Goal: Task Accomplishment & Management: Use online tool/utility

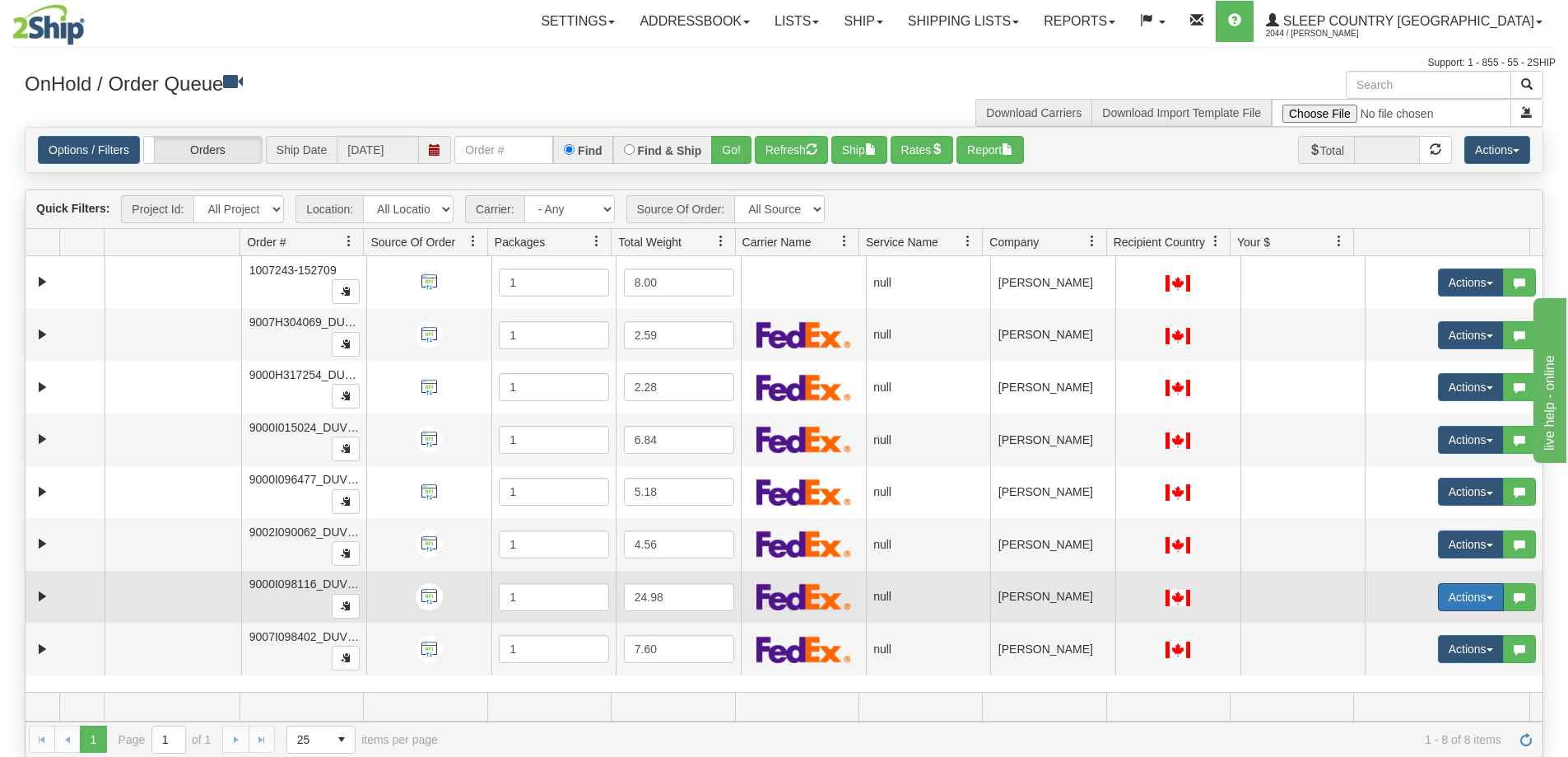
click at [1476, 594] on button "Actions" at bounding box center [1471, 596] width 66 height 28
click at [1396, 627] on span "Open" at bounding box center [1396, 628] width 40 height 14
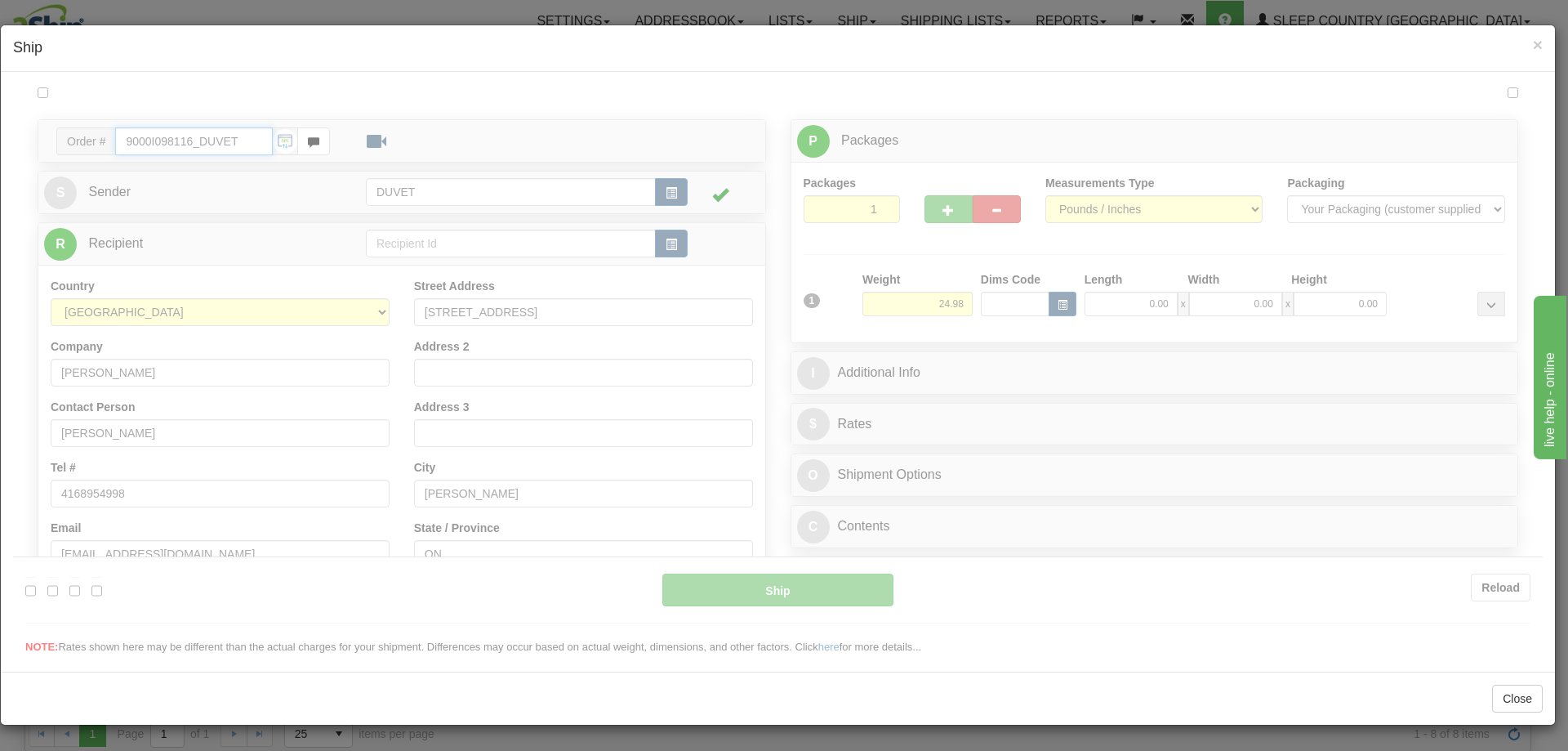
type input "06:00"
type input "16:00"
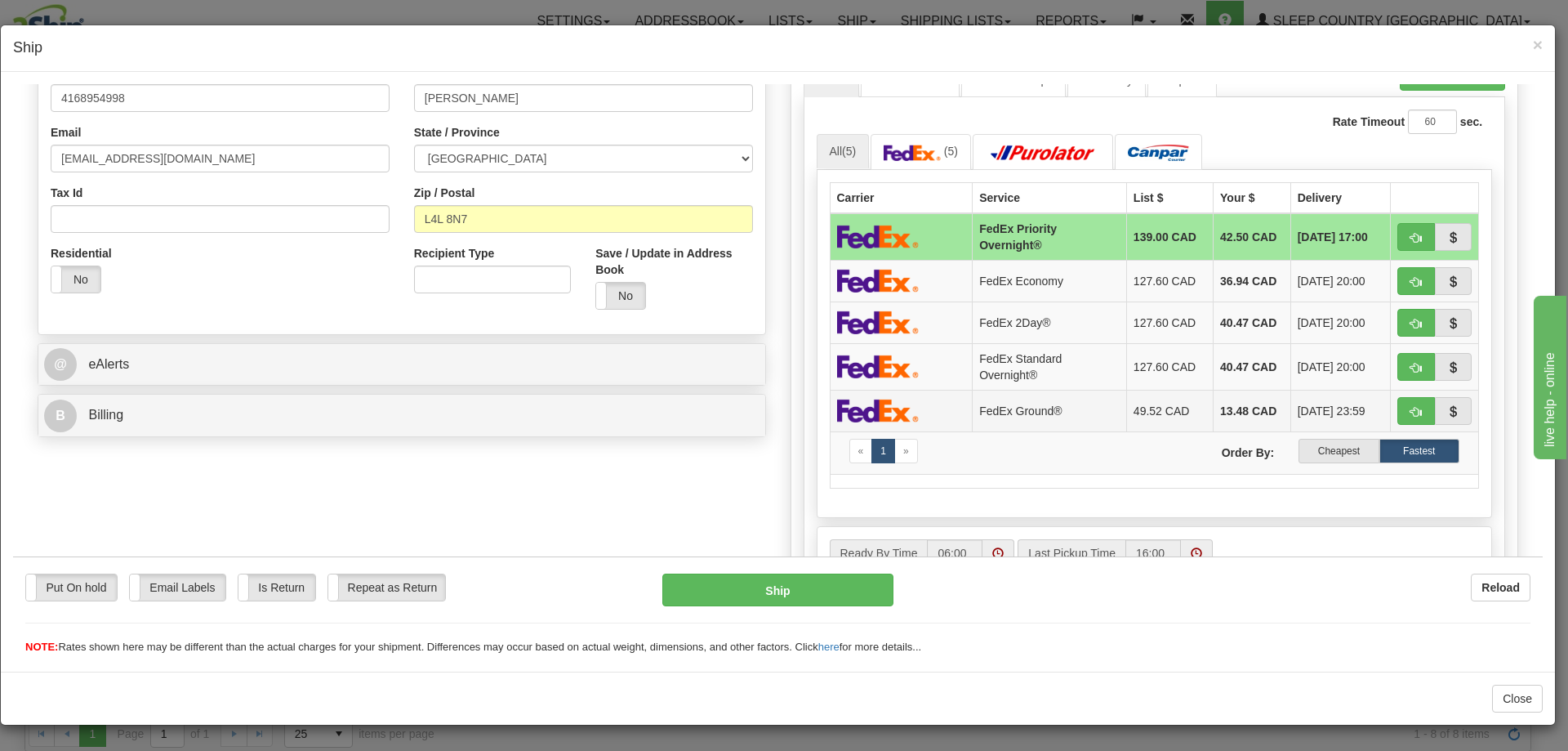
scroll to position [409, 0]
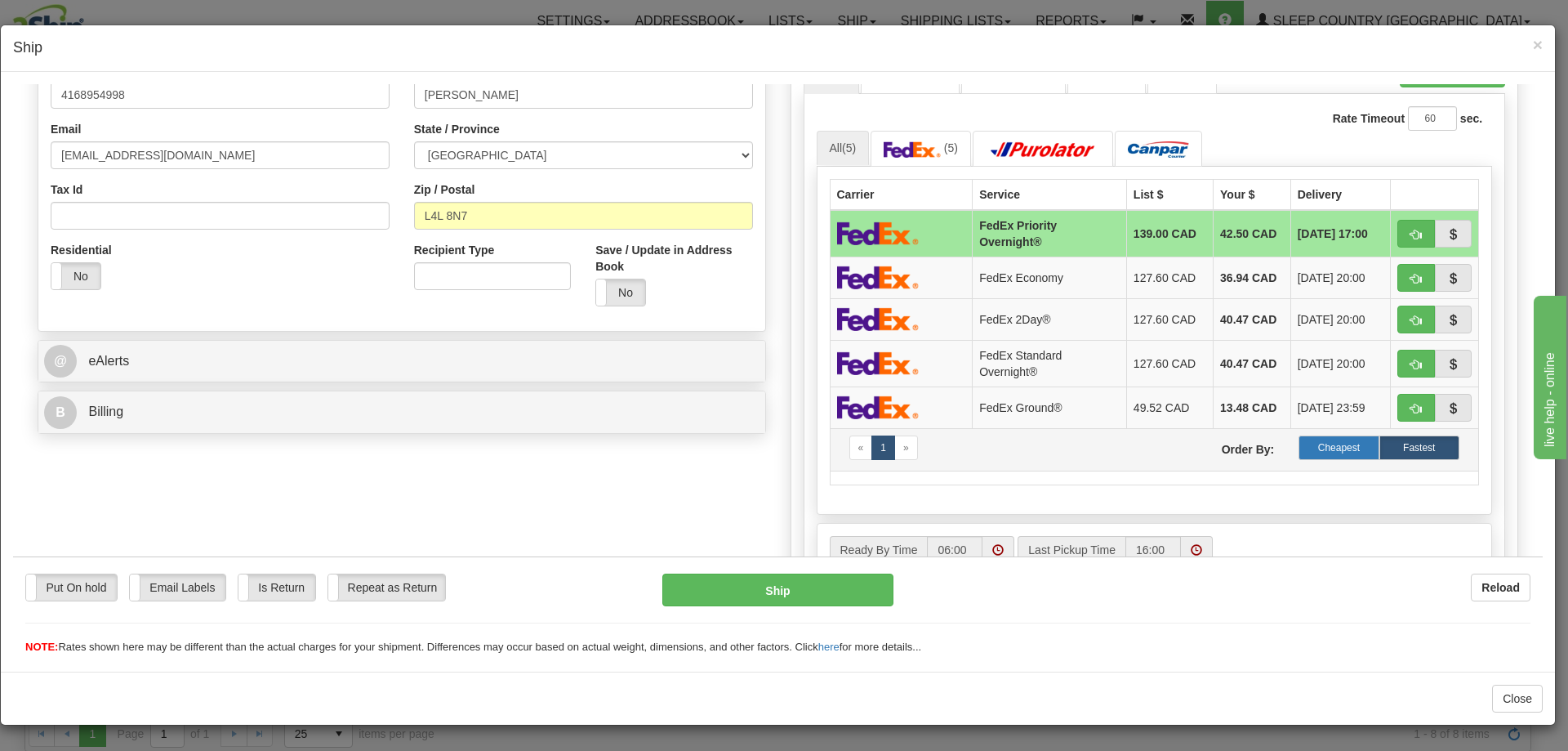
click at [1321, 444] on label "Cheapest" at bounding box center [1338, 446] width 80 height 24
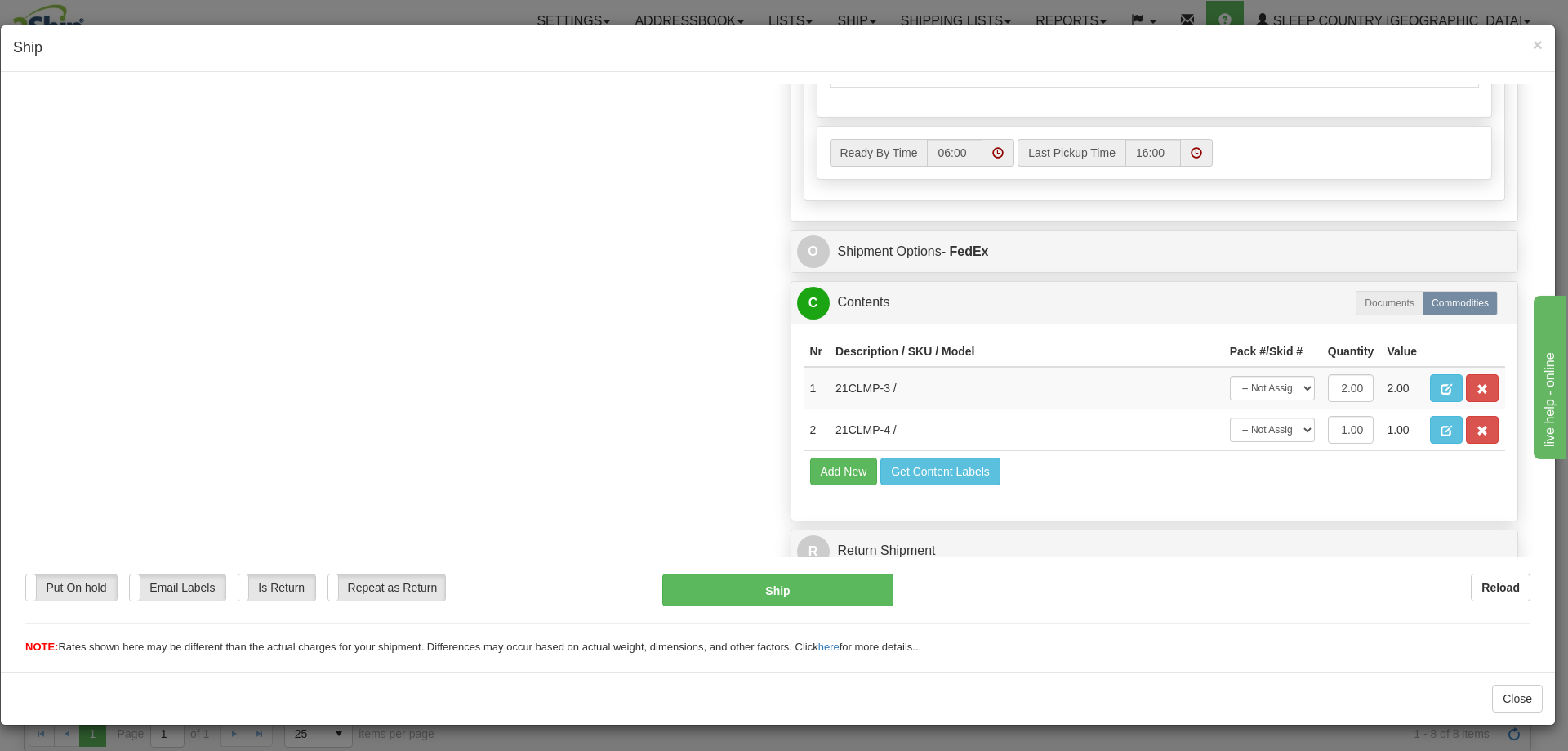
scroll to position [814, 0]
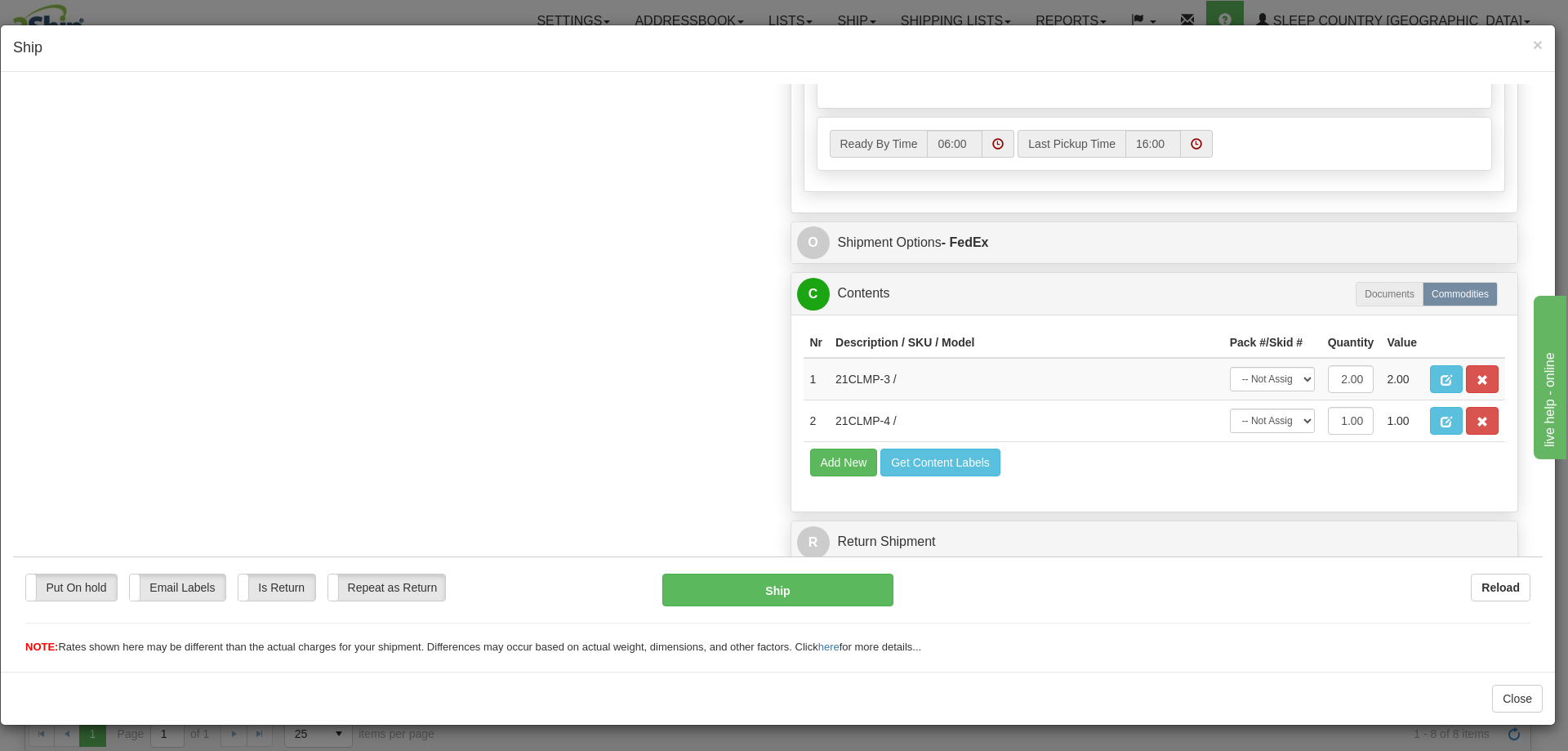
drag, startPoint x: 1536, startPoint y: 41, endPoint x: 1516, endPoint y: 78, distance: 42.1
click at [1536, 41] on span "×" at bounding box center [1537, 45] width 10 height 19
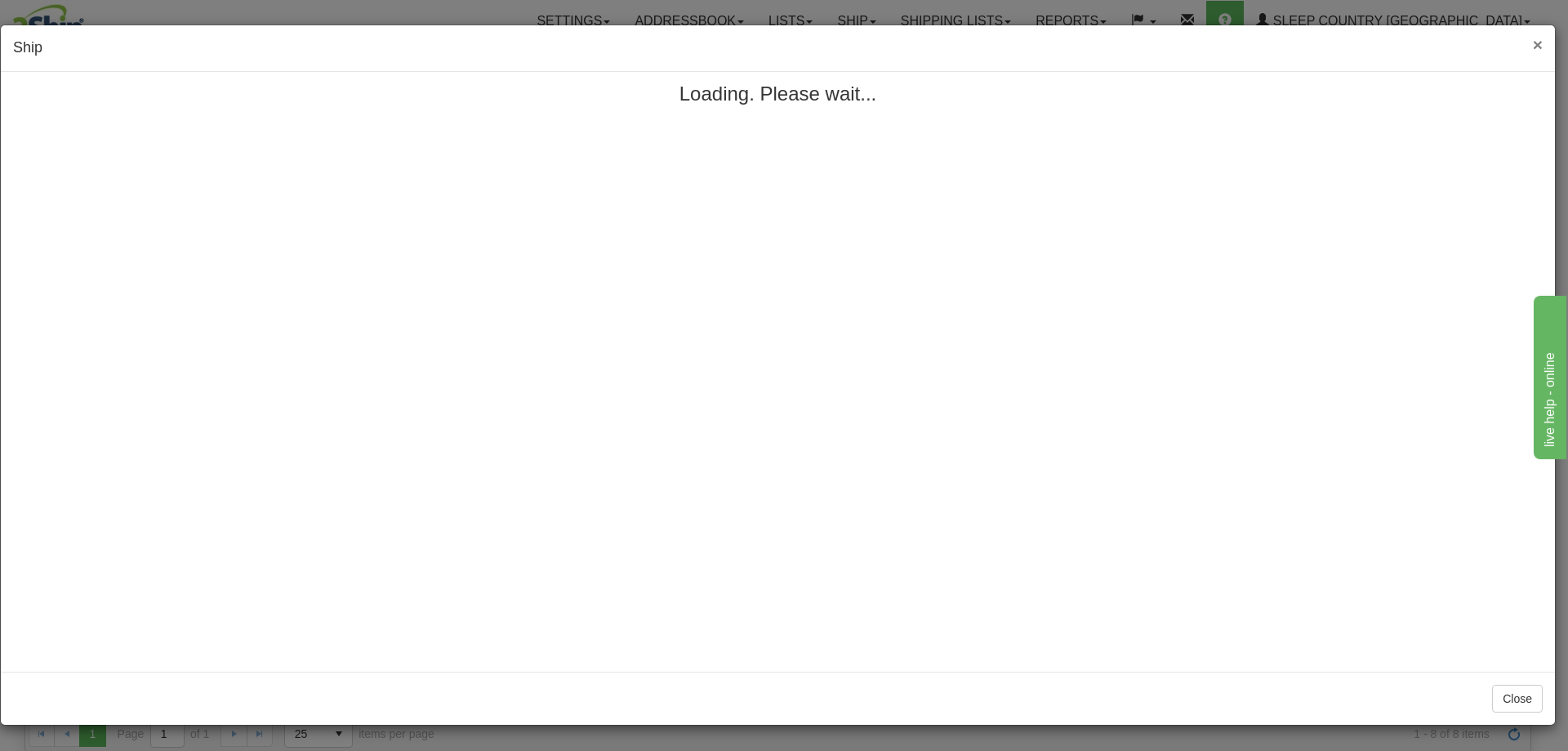
scroll to position [0, 0]
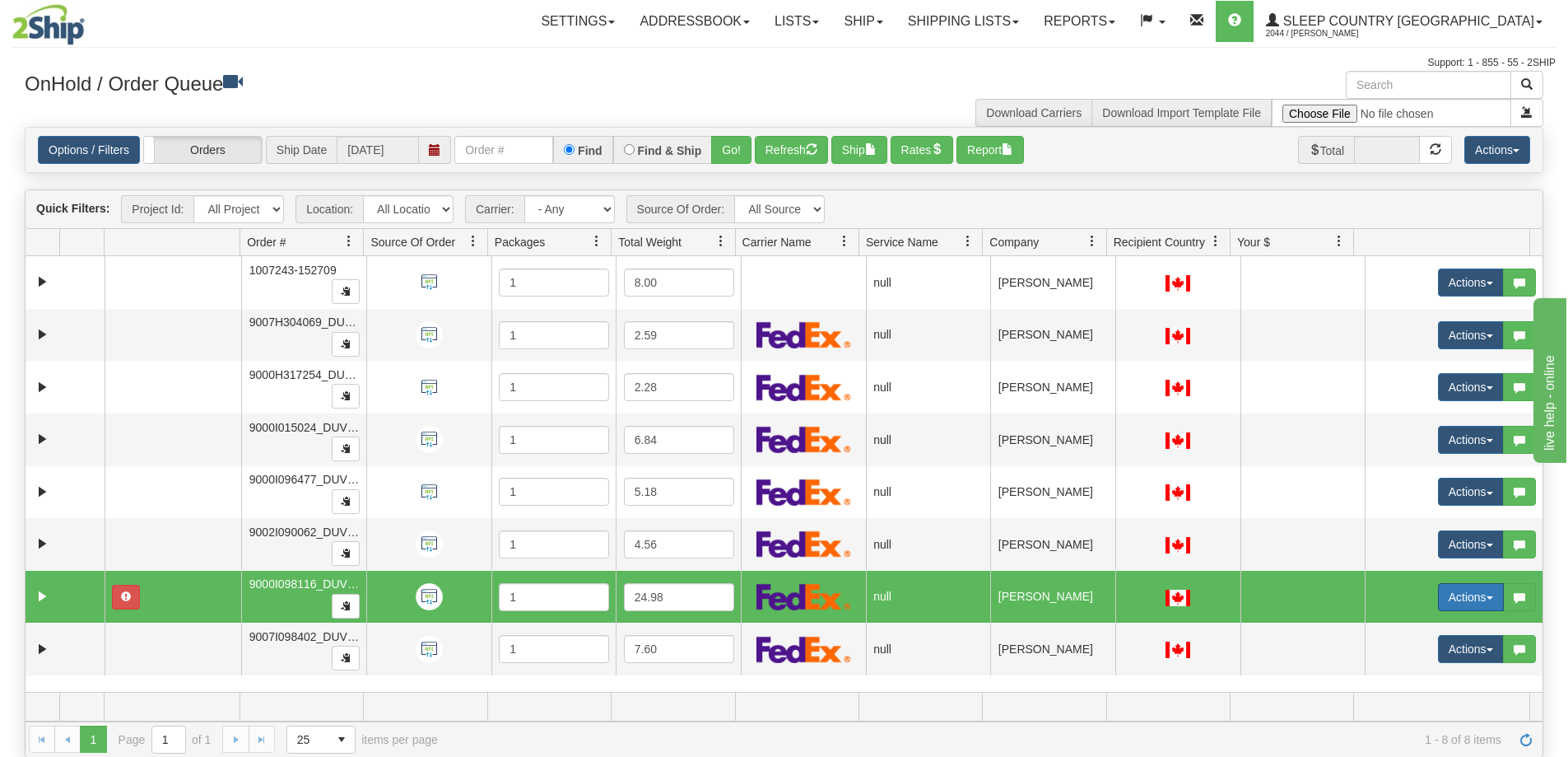
click at [1473, 595] on button "Actions" at bounding box center [1471, 596] width 66 height 28
click at [1393, 630] on span "Open" at bounding box center [1396, 628] width 40 height 14
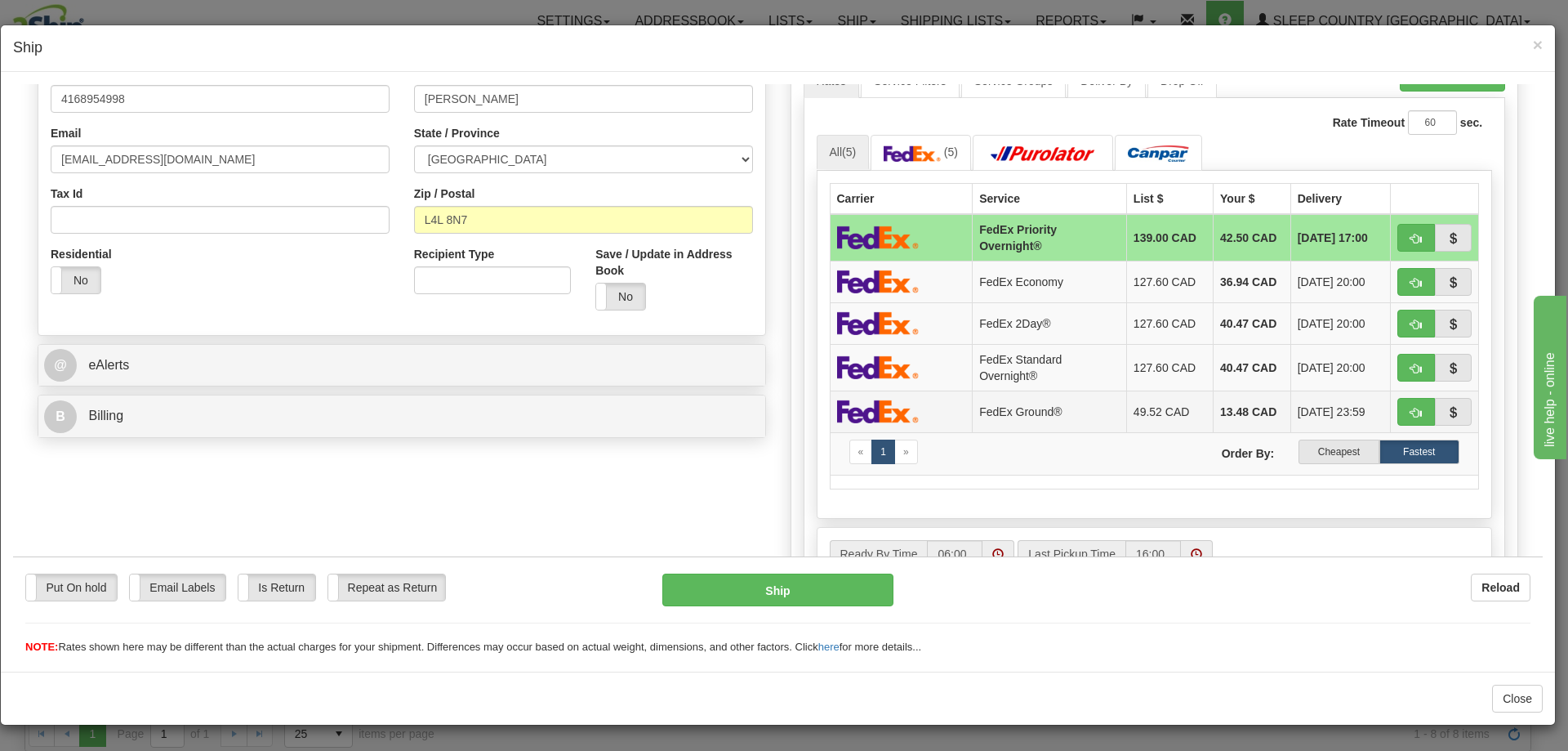
scroll to position [409, 0]
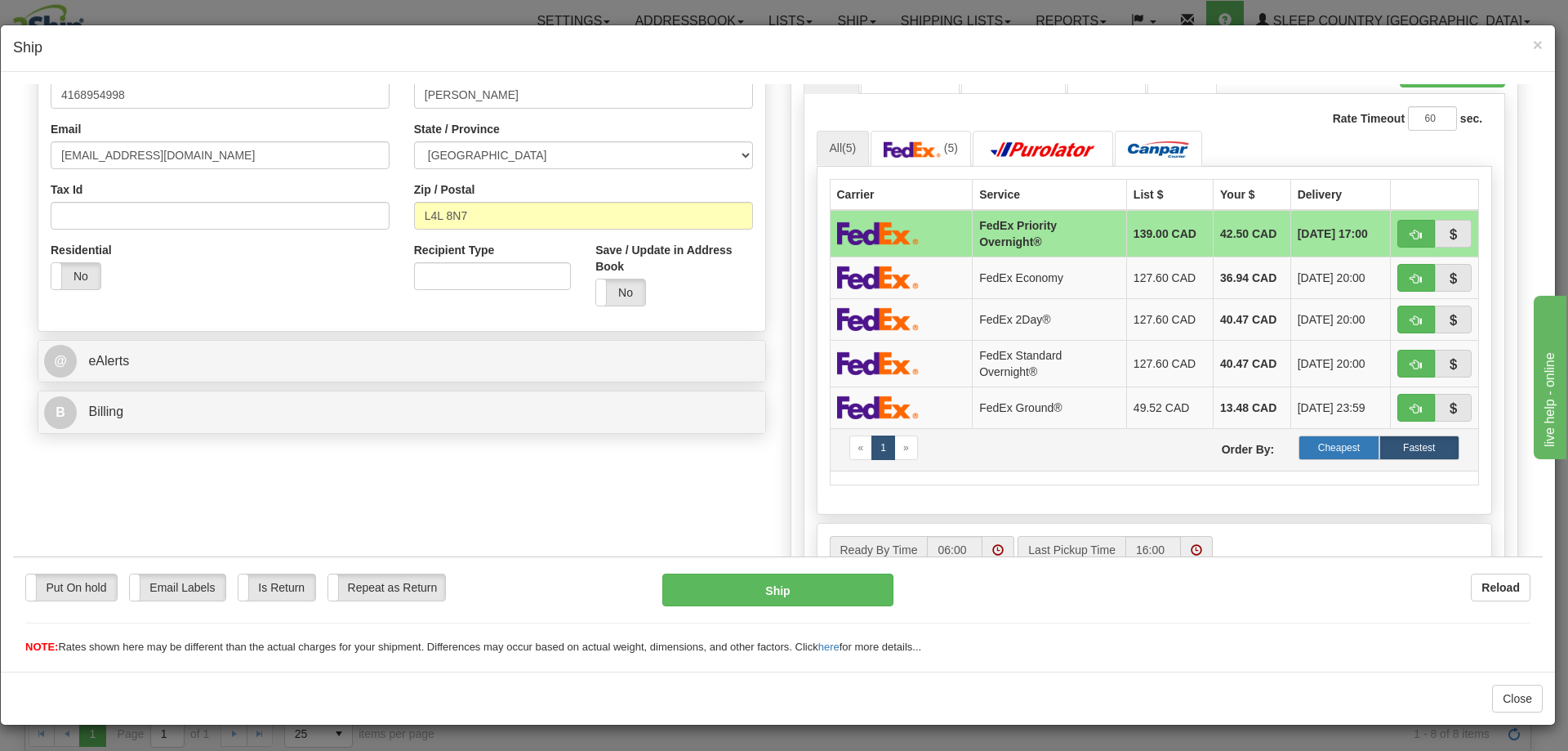
click at [1318, 445] on label "Cheapest" at bounding box center [1338, 446] width 80 height 24
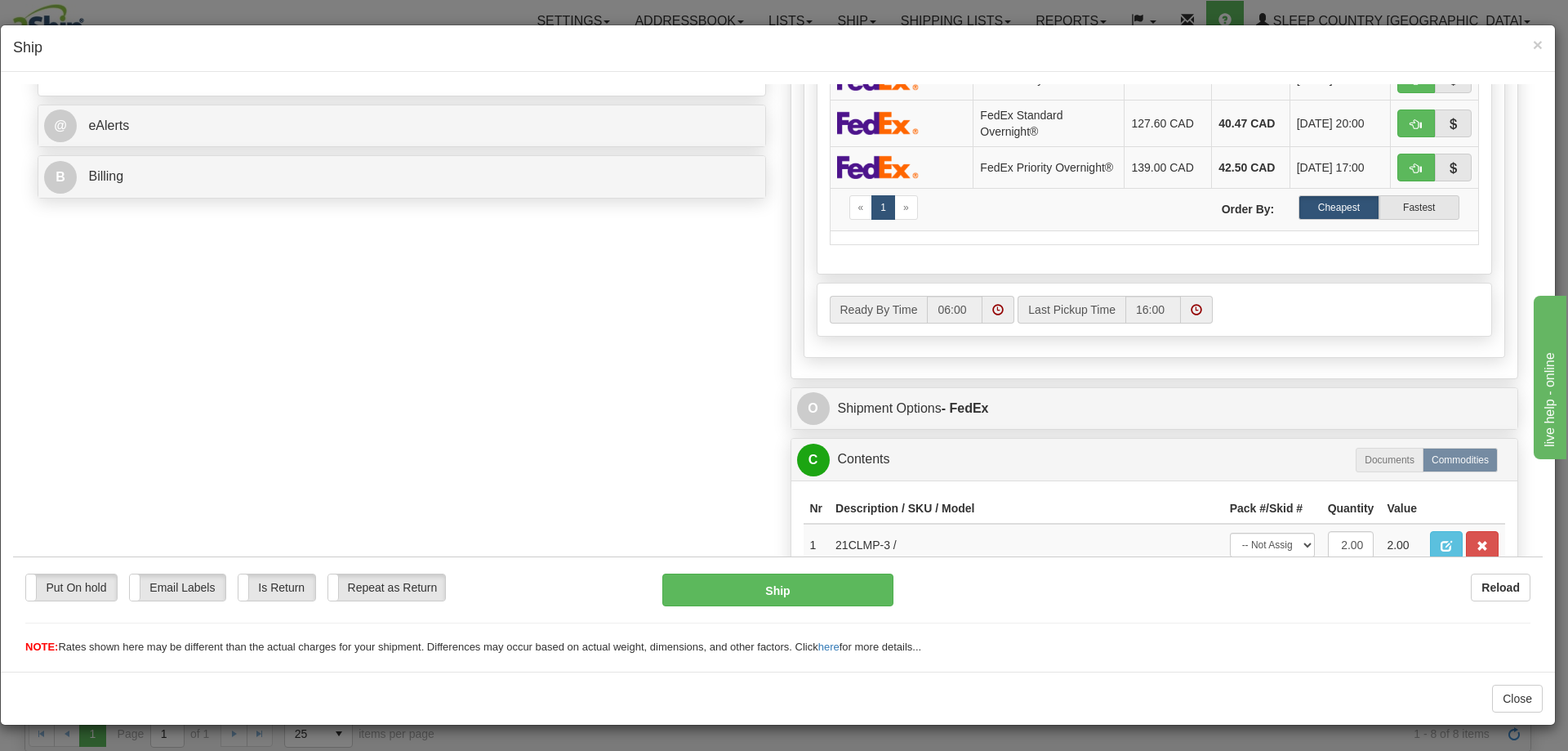
scroll to position [654, 0]
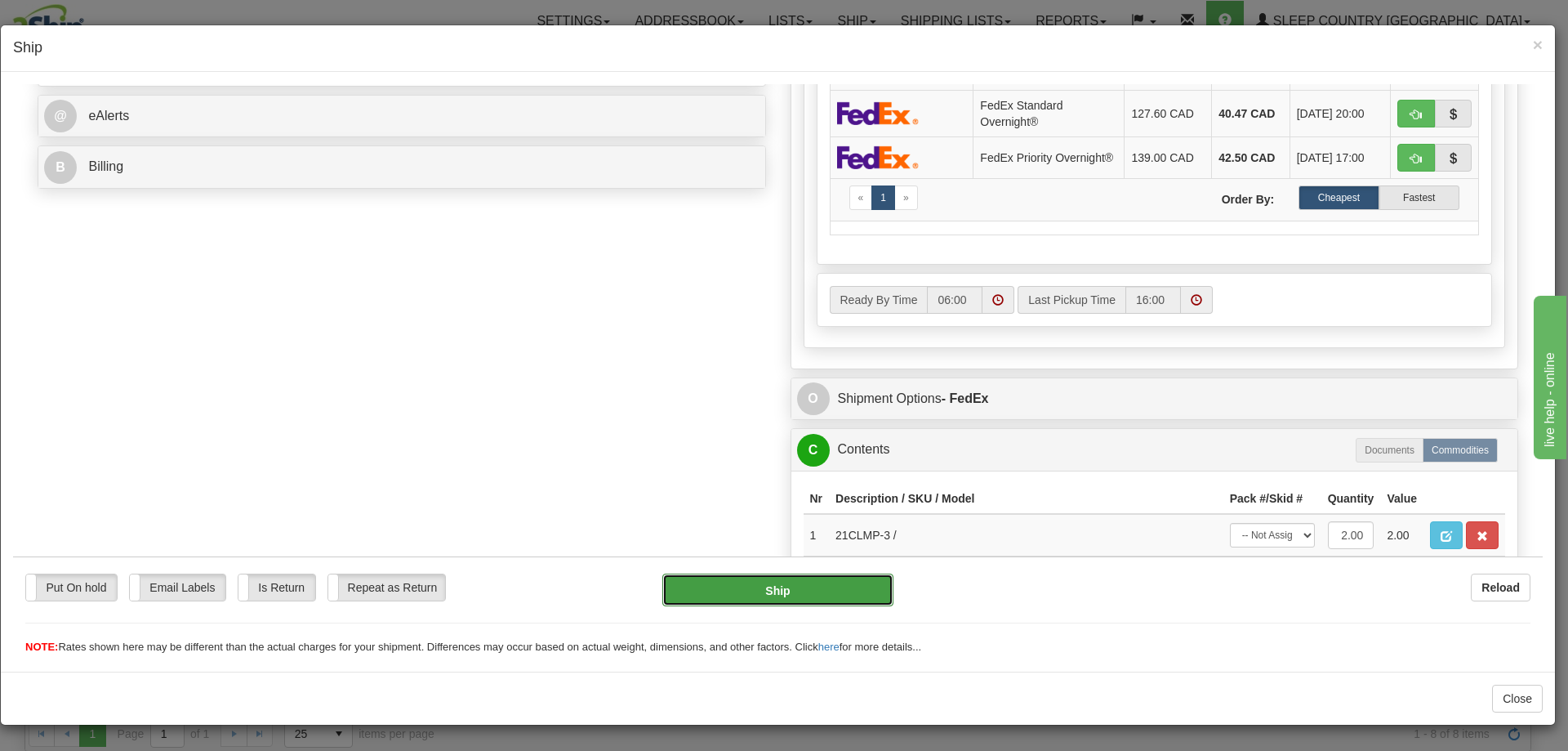
click at [779, 588] on button "Ship" at bounding box center [778, 588] width 231 height 33
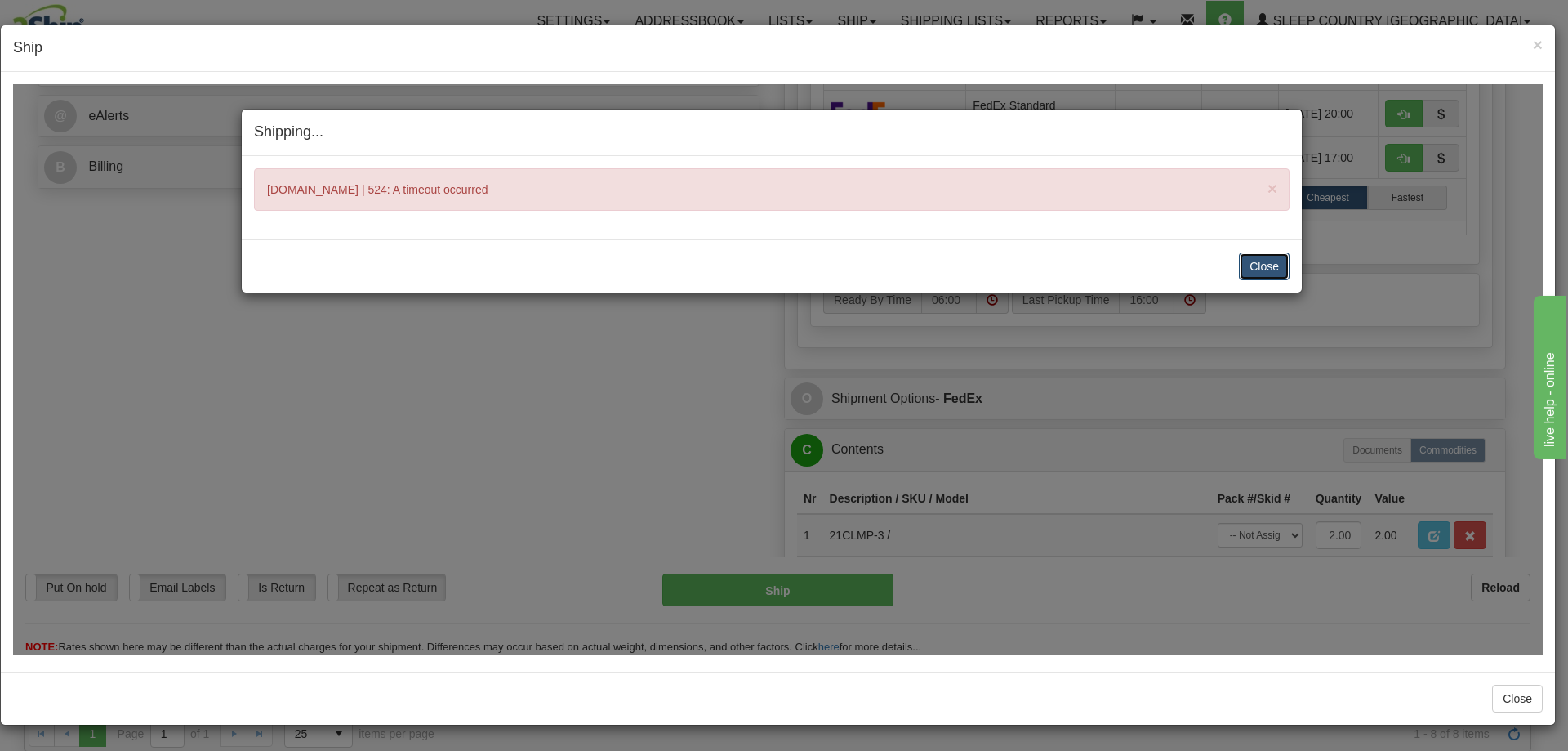
click at [1261, 265] on button "Close" at bounding box center [1264, 265] width 51 height 28
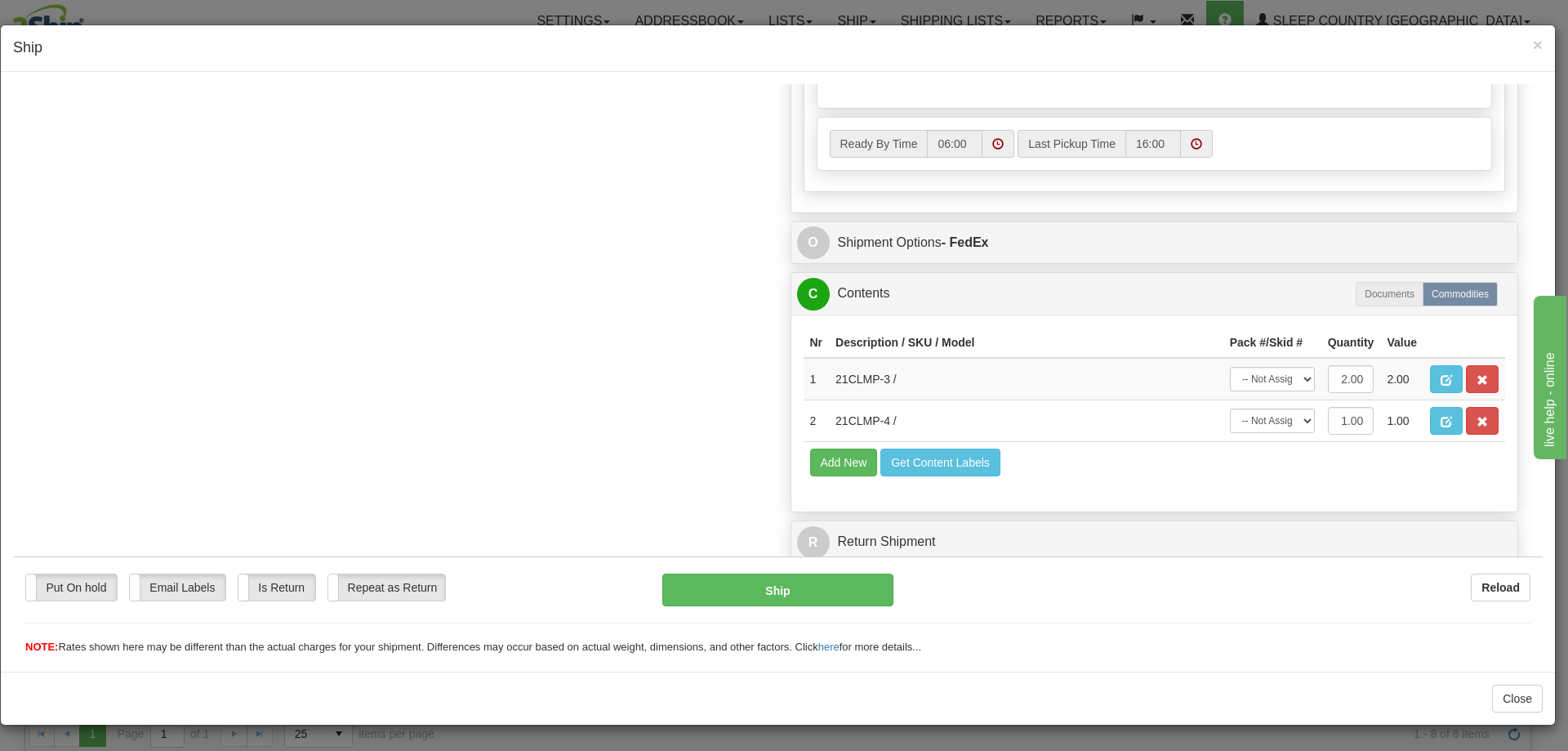
scroll to position [814, 0]
click at [759, 585] on button "Ship" at bounding box center [778, 588] width 231 height 33
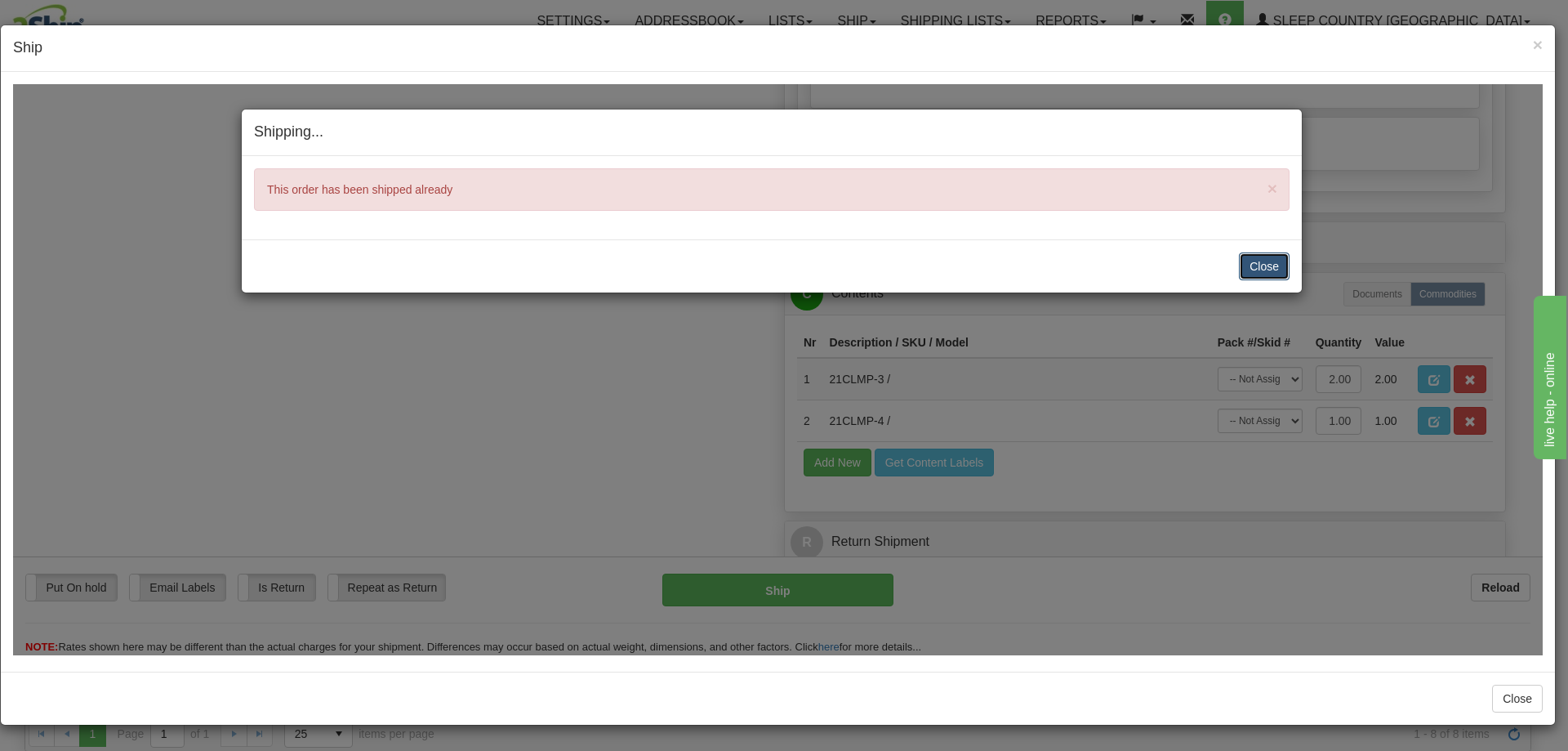
click at [1261, 258] on button "Close" at bounding box center [1264, 265] width 51 height 28
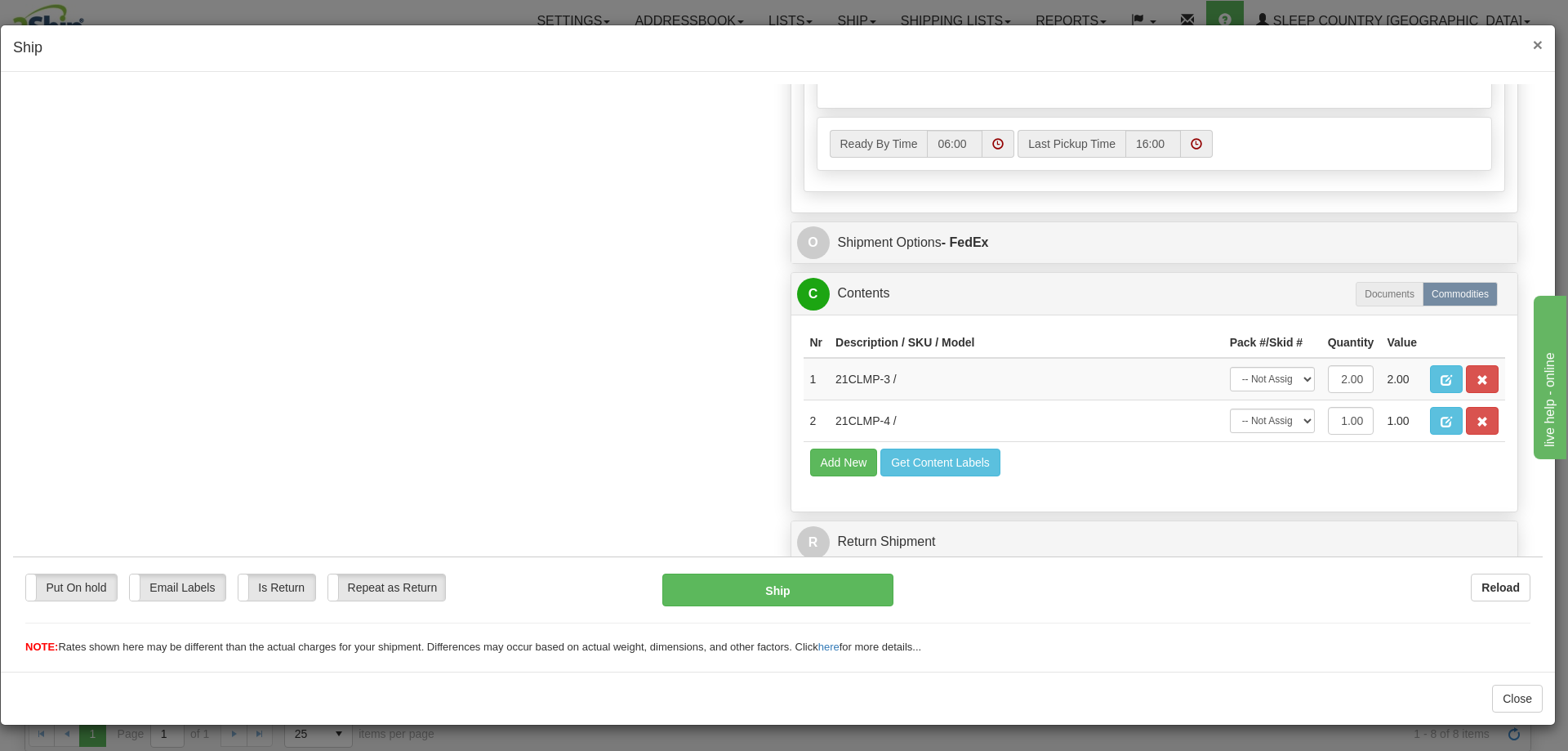
click at [1537, 45] on span "×" at bounding box center [1537, 45] width 10 height 19
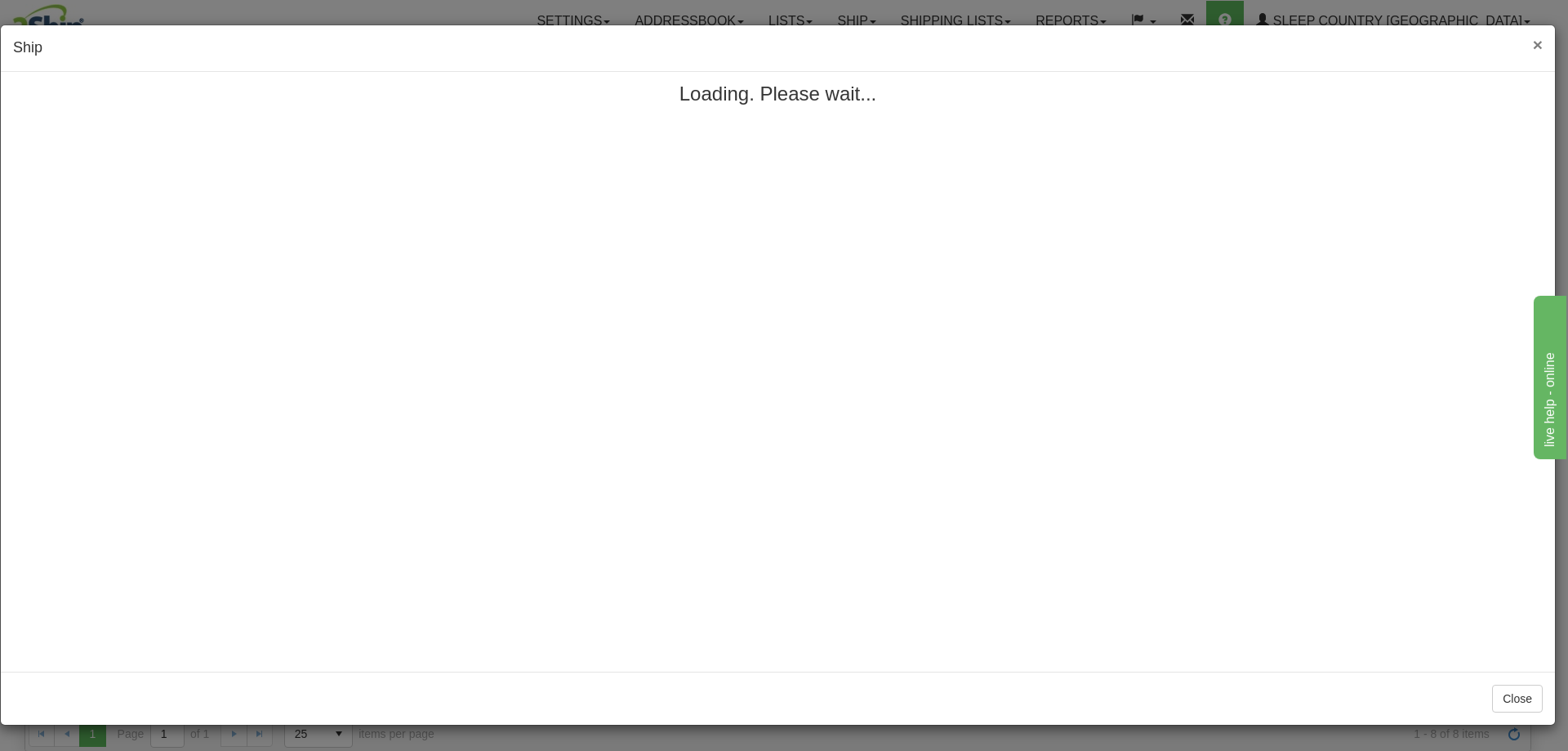
scroll to position [0, 0]
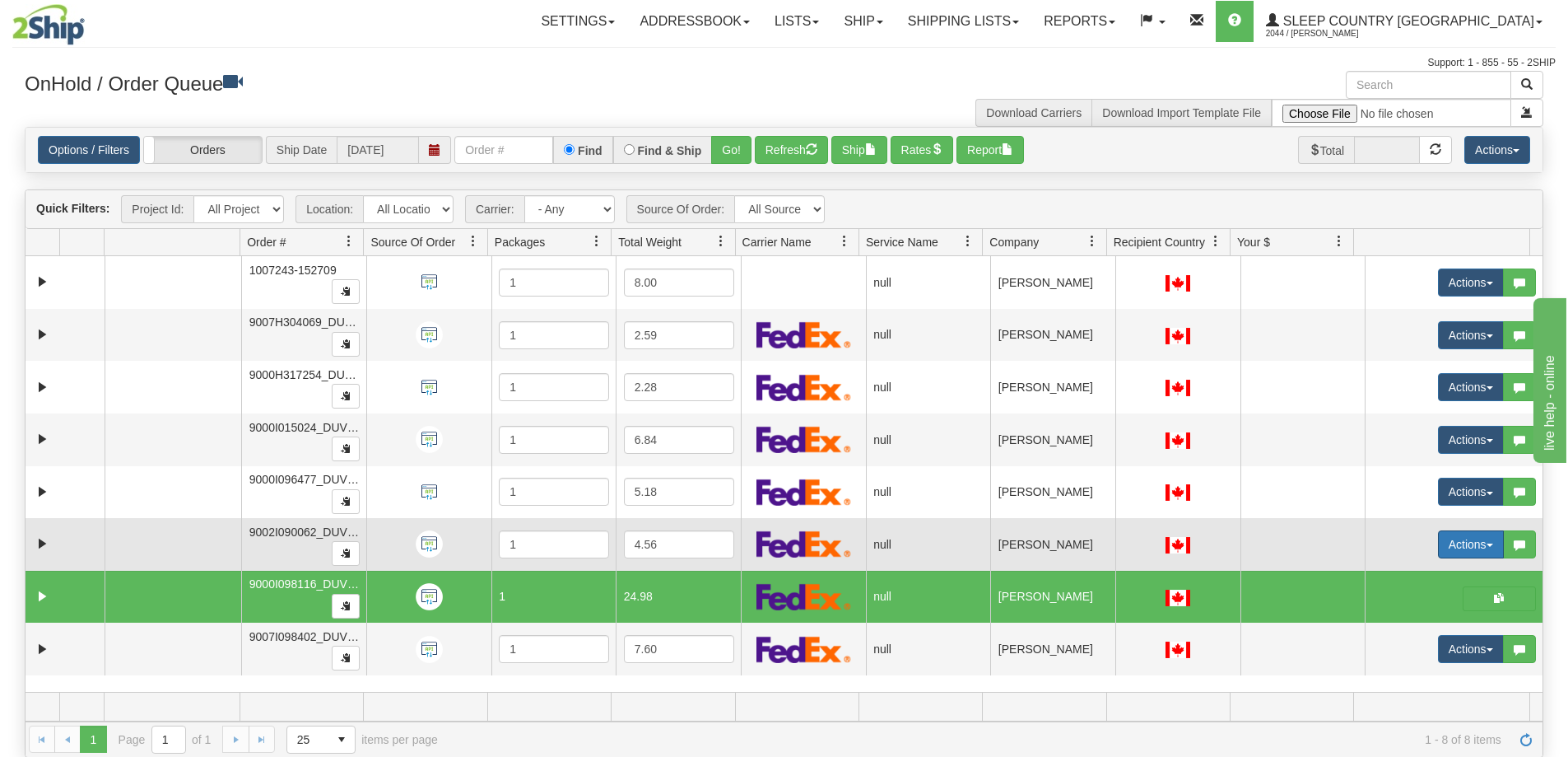
click at [1487, 544] on span "button" at bounding box center [1490, 545] width 7 height 3
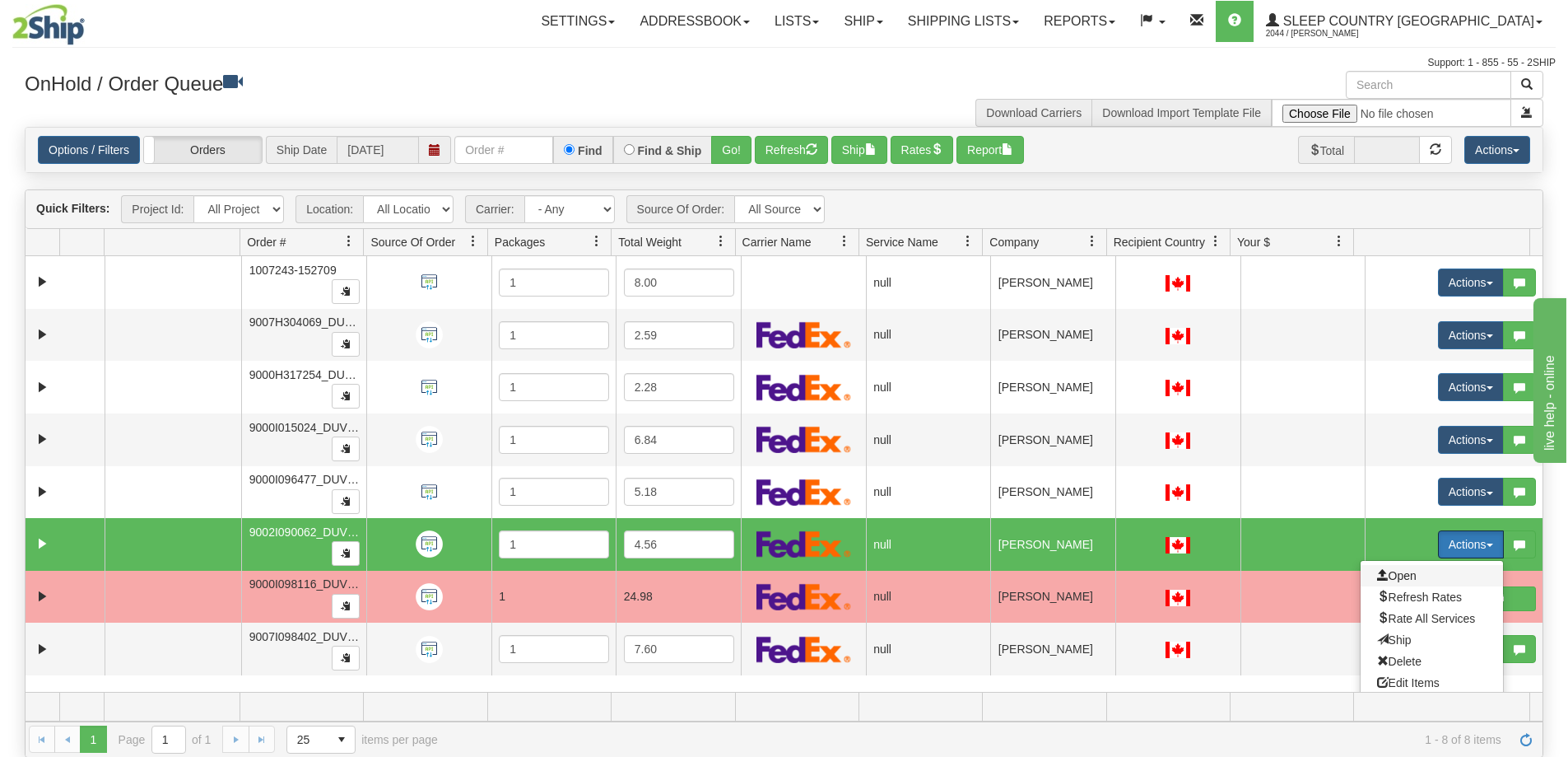
click at [1396, 577] on span "Open" at bounding box center [1396, 576] width 40 height 14
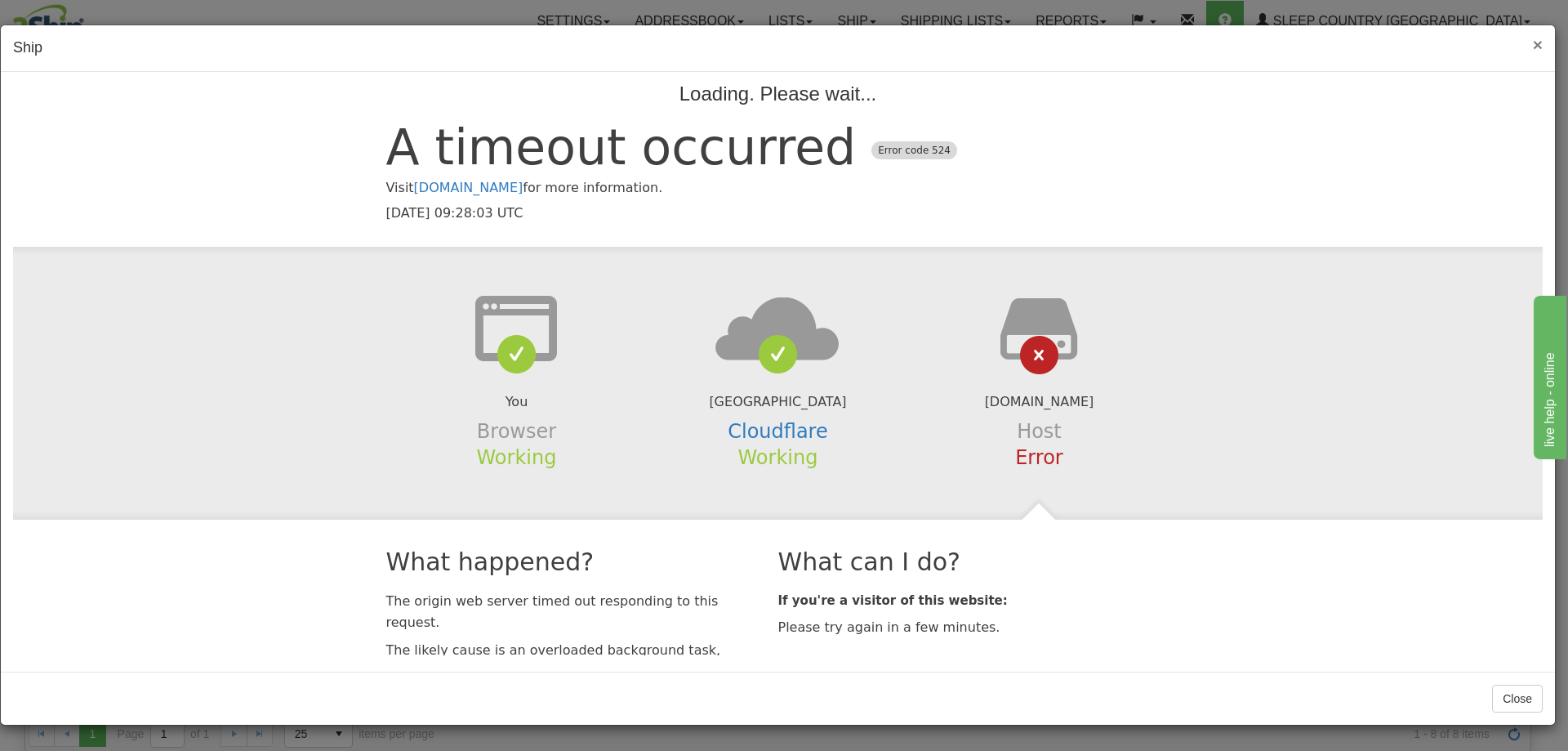
click at [1538, 38] on span "×" at bounding box center [1537, 45] width 10 height 19
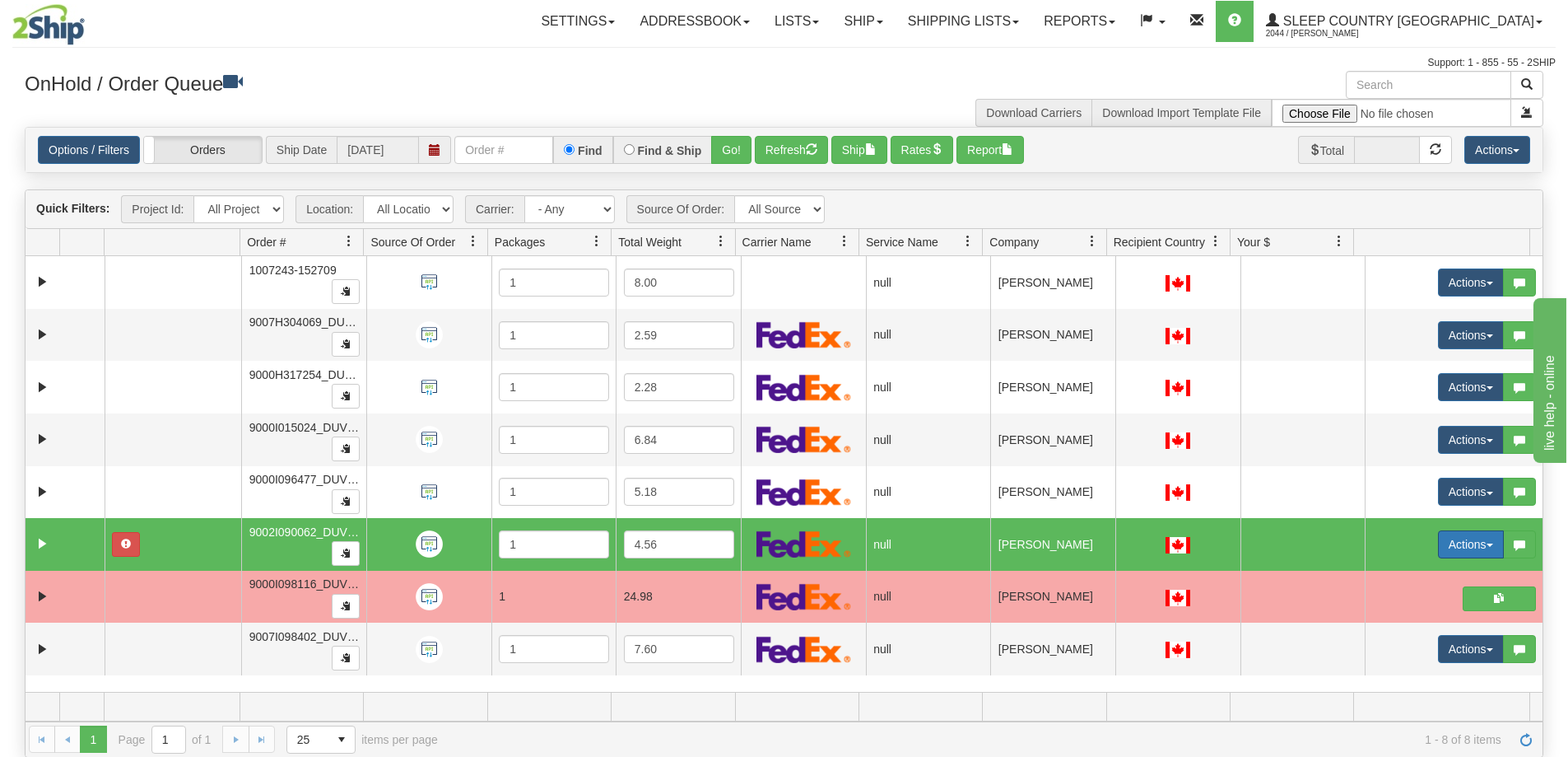
click at [1481, 545] on button "Actions" at bounding box center [1471, 544] width 66 height 28
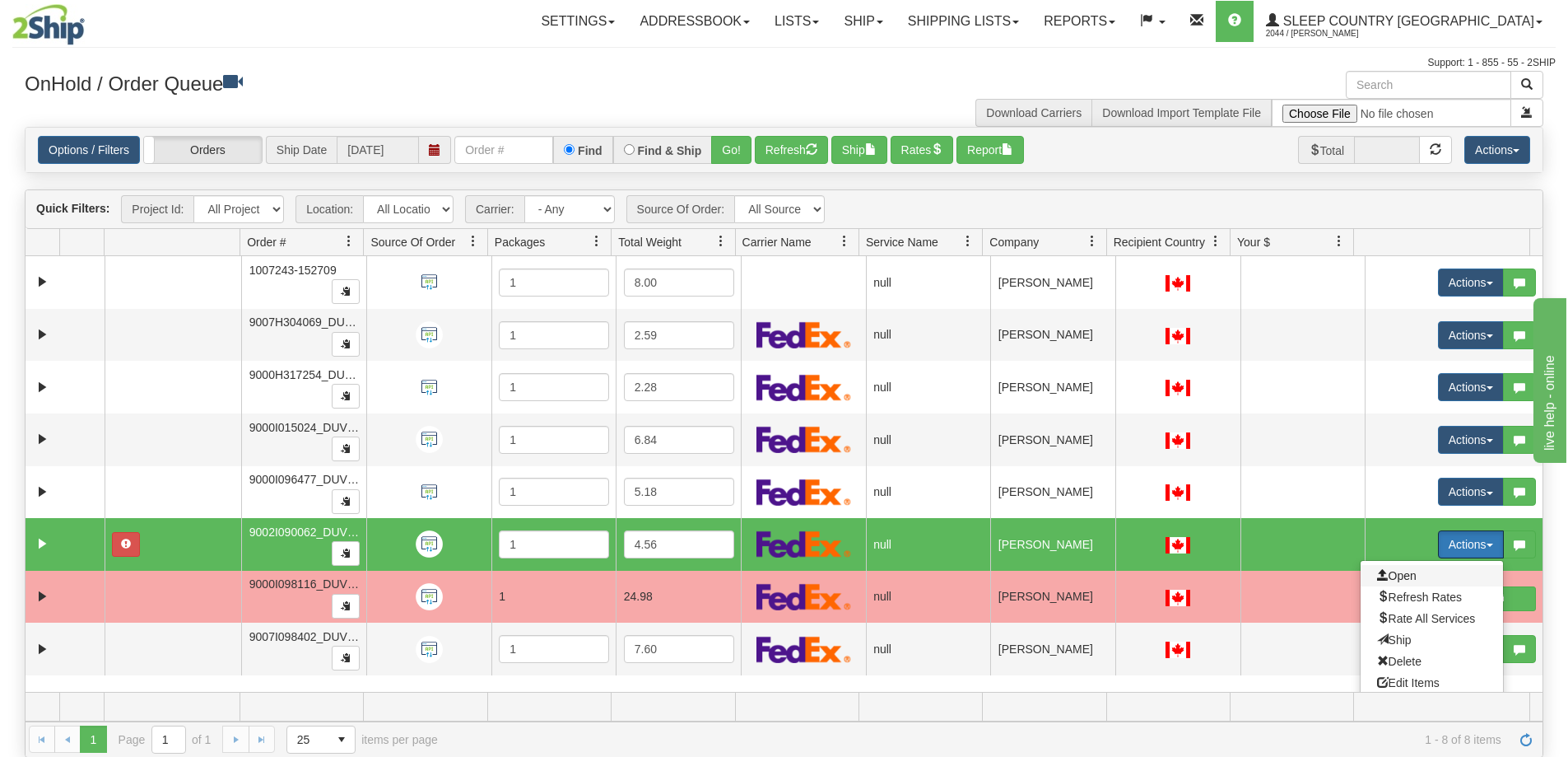
click at [1396, 578] on span "Open" at bounding box center [1396, 576] width 40 height 14
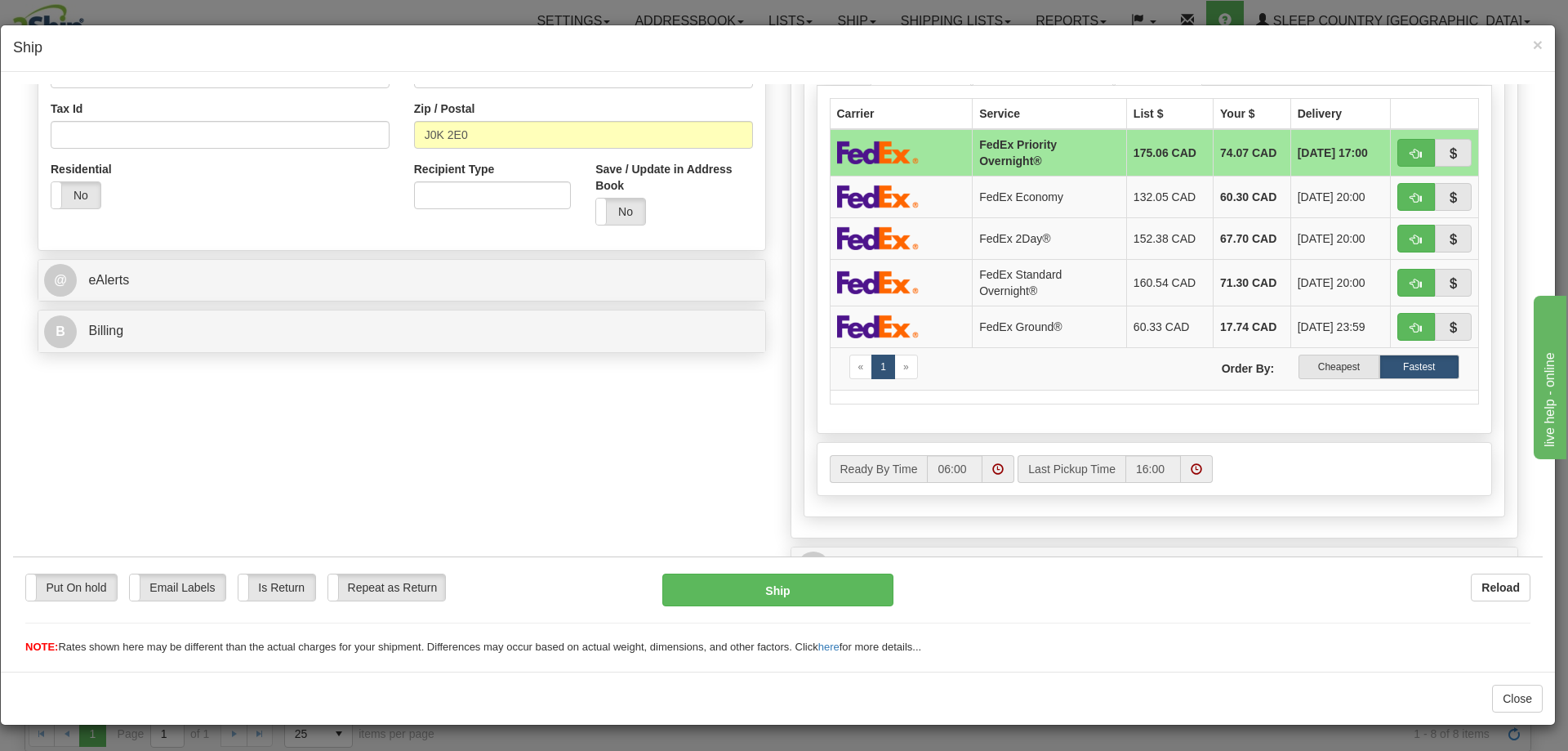
scroll to position [490, 0]
click at [1328, 362] on label "Cheapest" at bounding box center [1338, 364] width 80 height 24
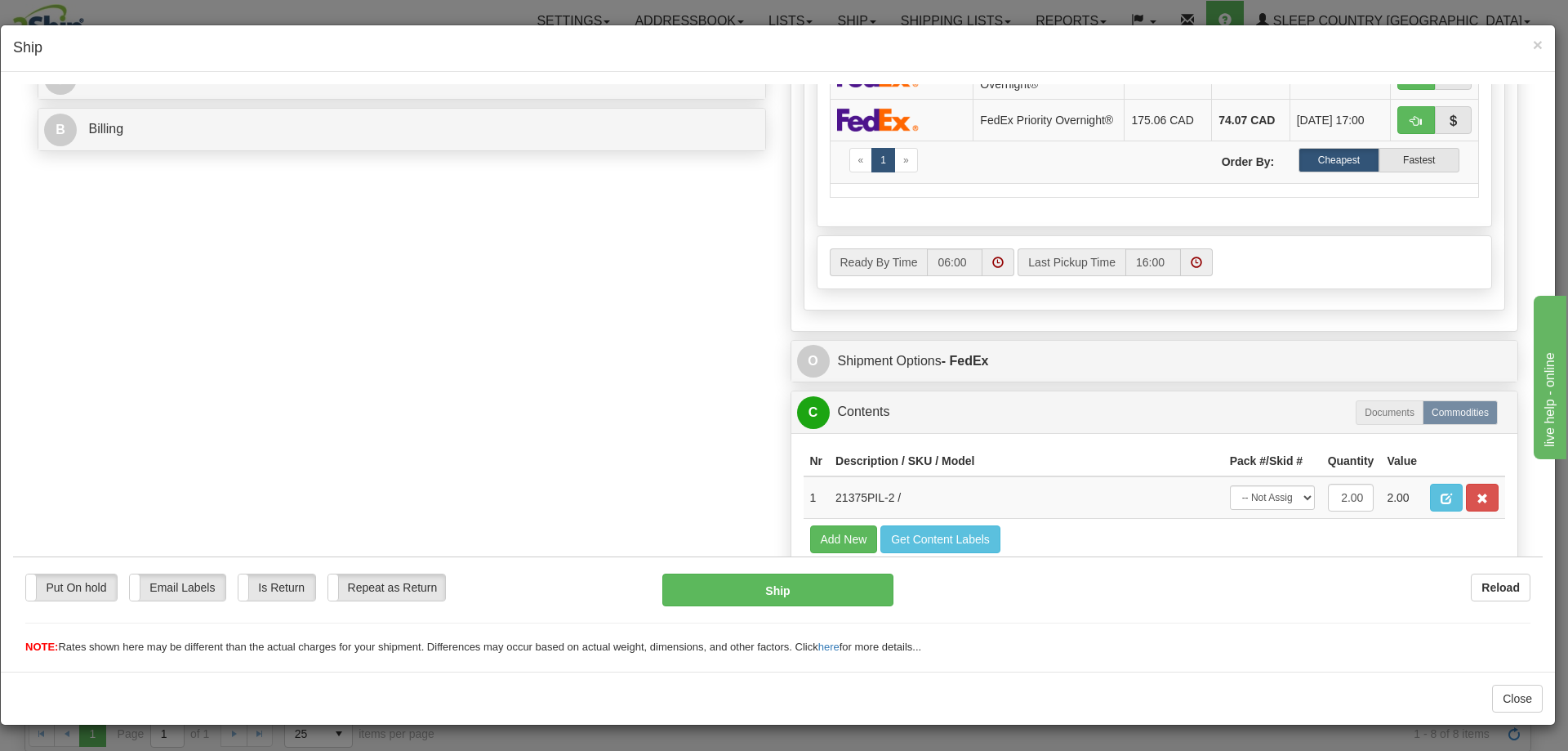
scroll to position [736, 0]
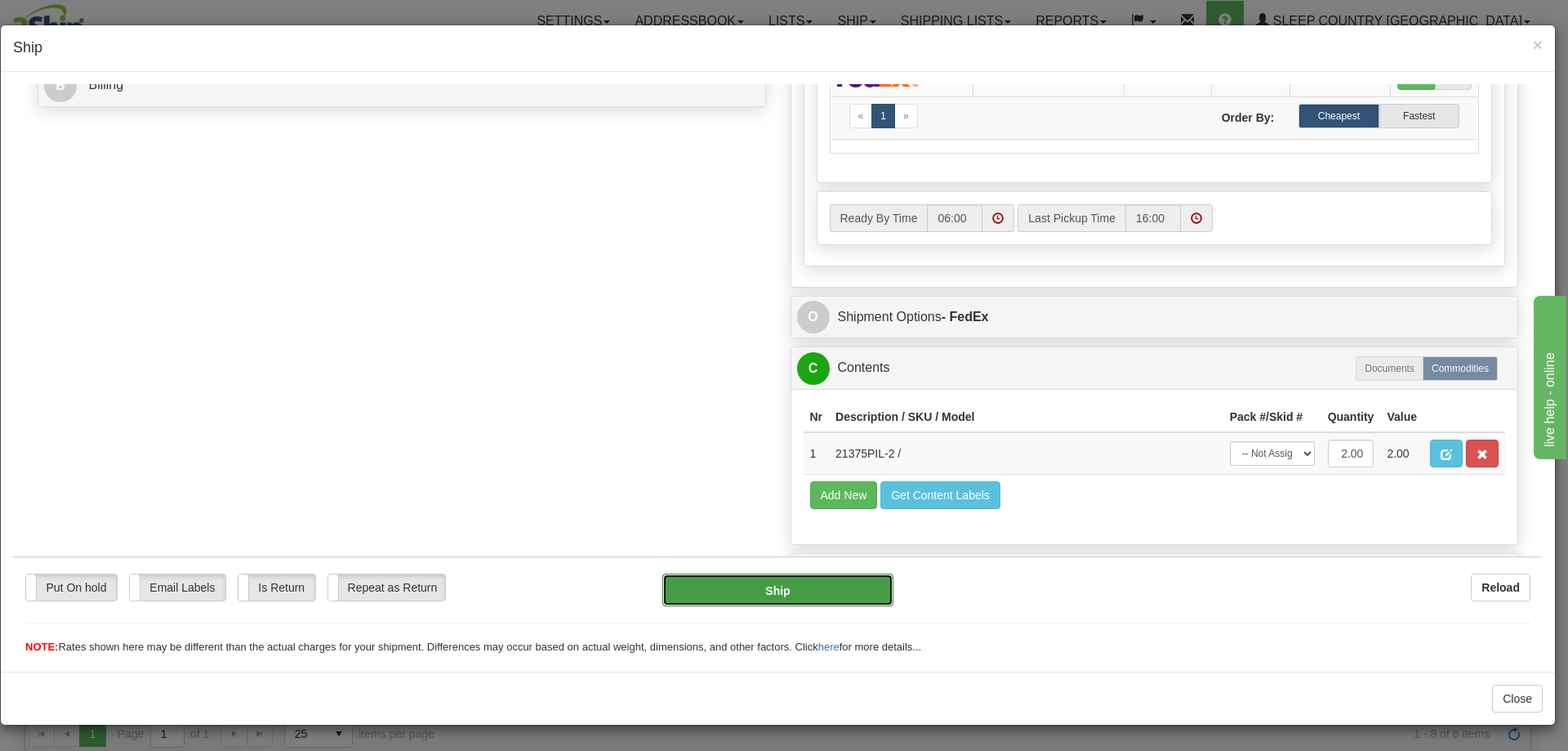
click at [776, 589] on button "Ship" at bounding box center [778, 588] width 231 height 33
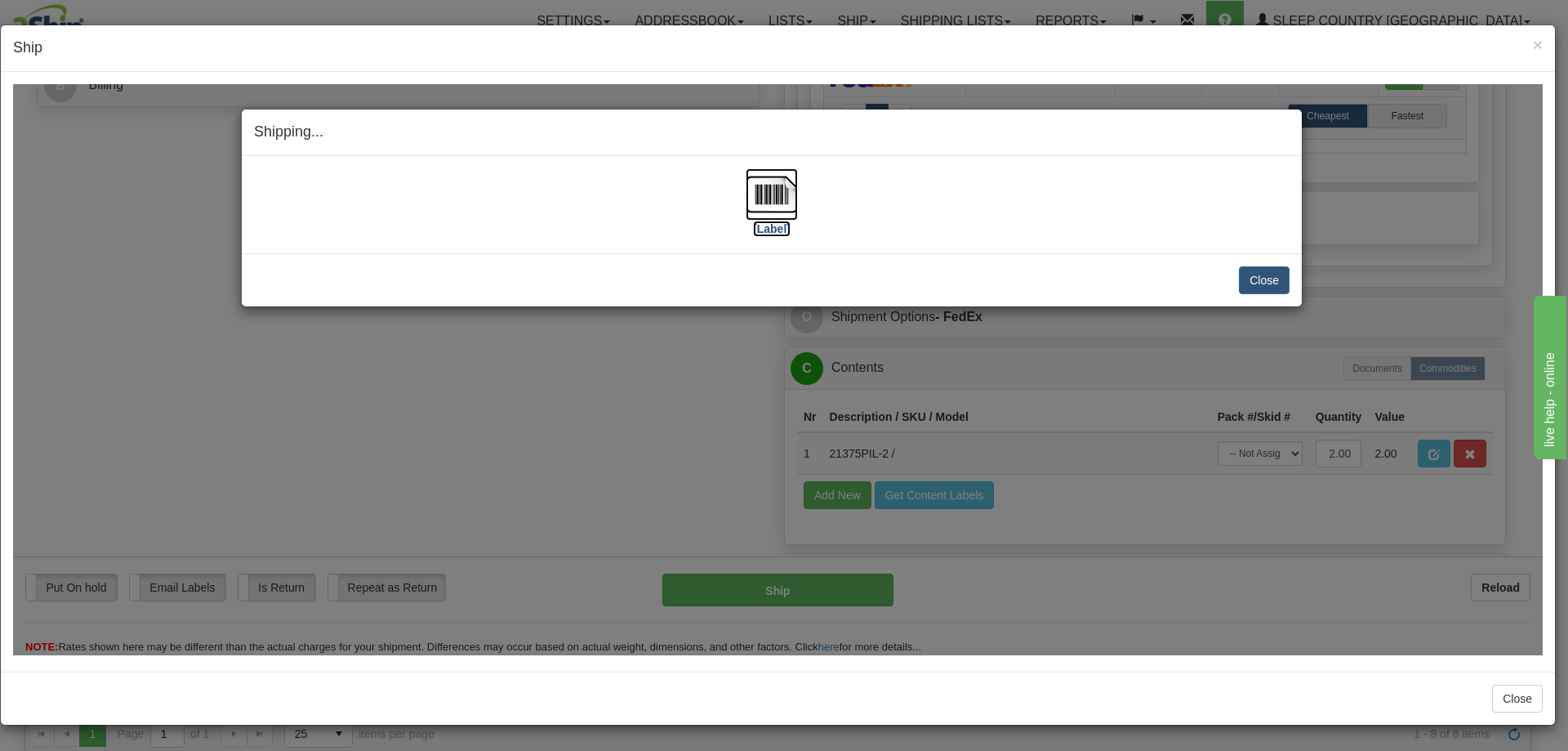
click at [772, 190] on img at bounding box center [772, 193] width 52 height 52
click at [1452, 316] on div "Shipping... Your SHIPMENT will EXPIRE in [Label] IMPORTANT NOTICE Embassy / Con…" at bounding box center [778, 369] width 1530 height 571
click at [1261, 276] on button "Close" at bounding box center [1264, 279] width 51 height 28
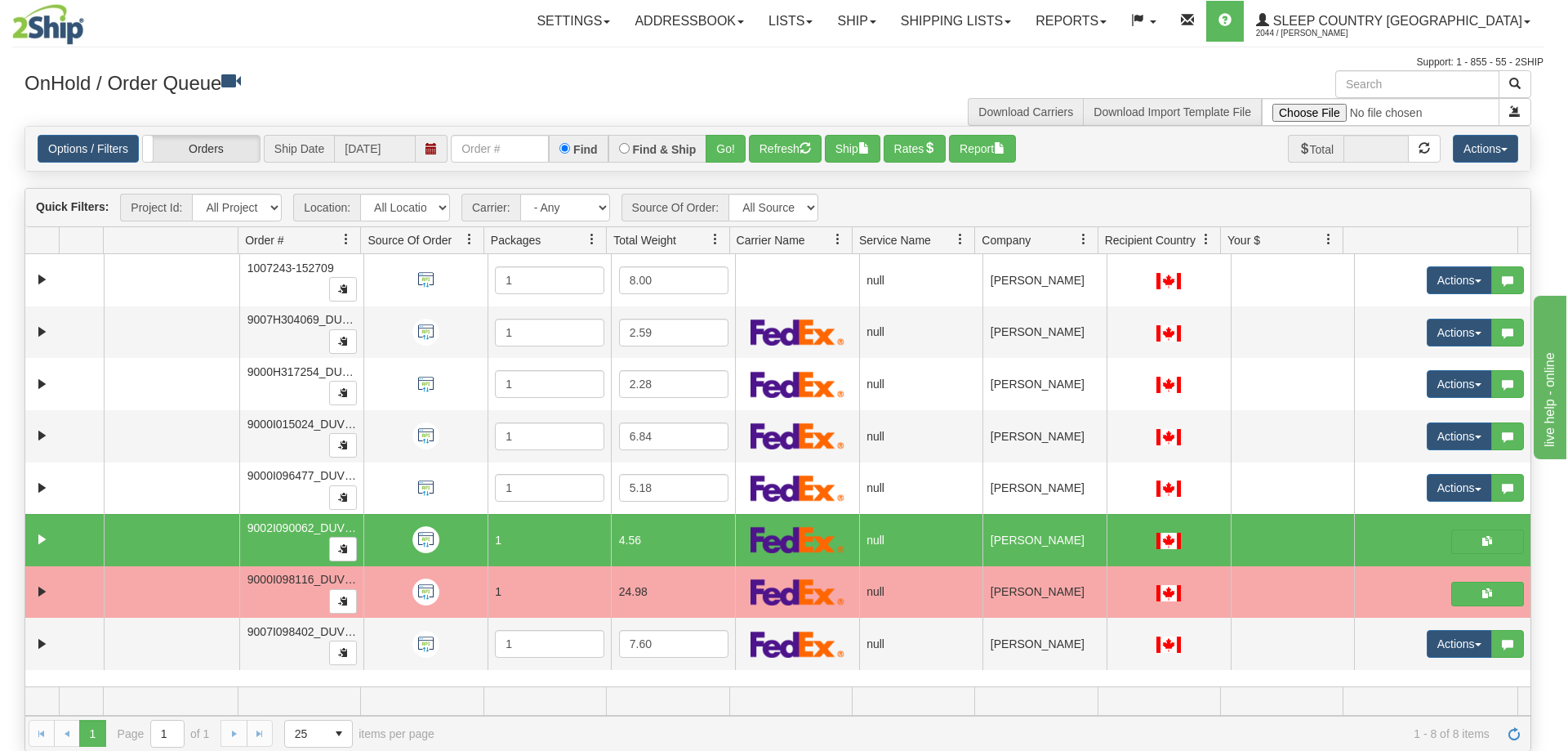
scroll to position [0, 0]
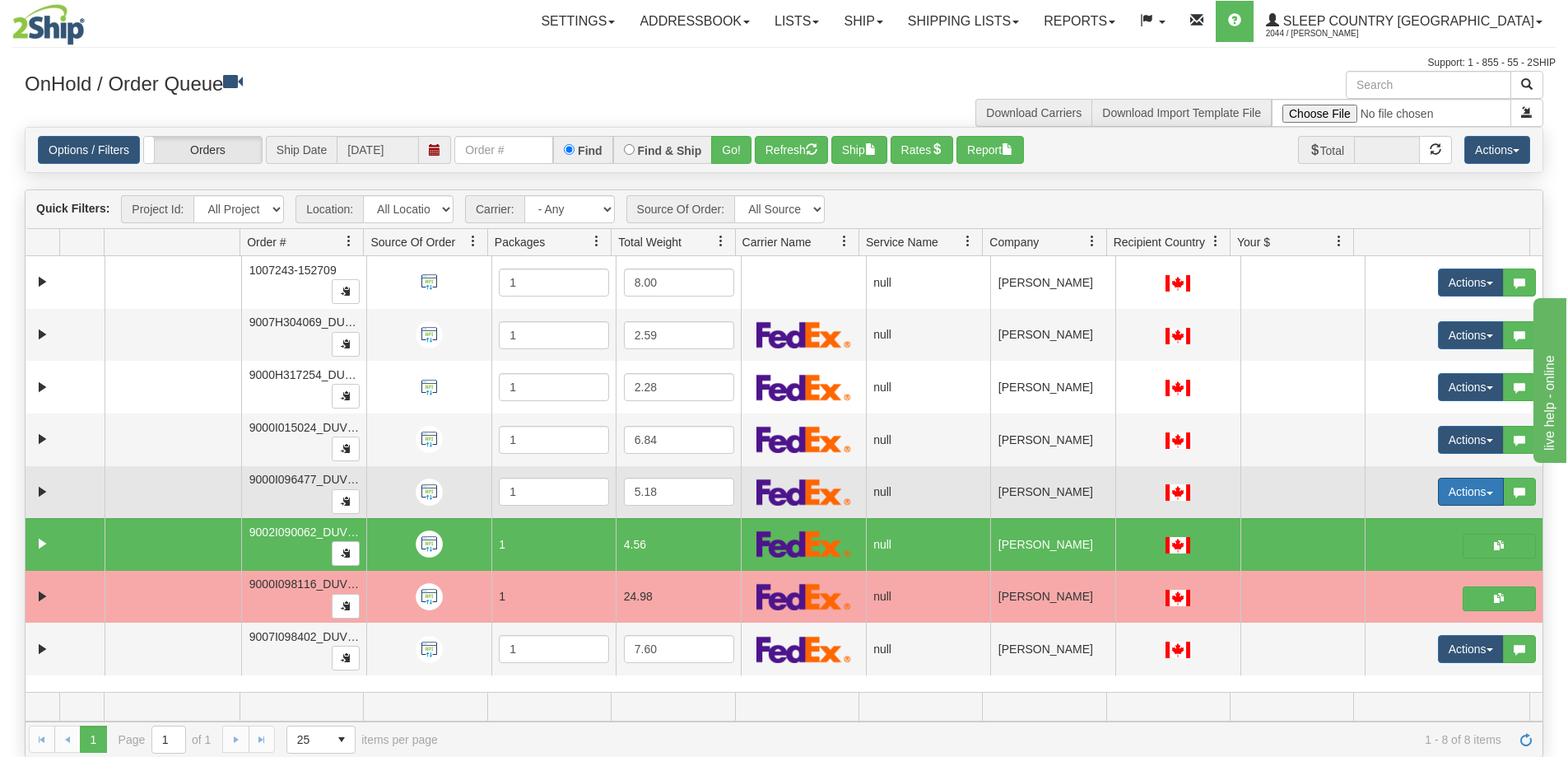
click at [1480, 484] on button "Actions" at bounding box center [1471, 491] width 66 height 28
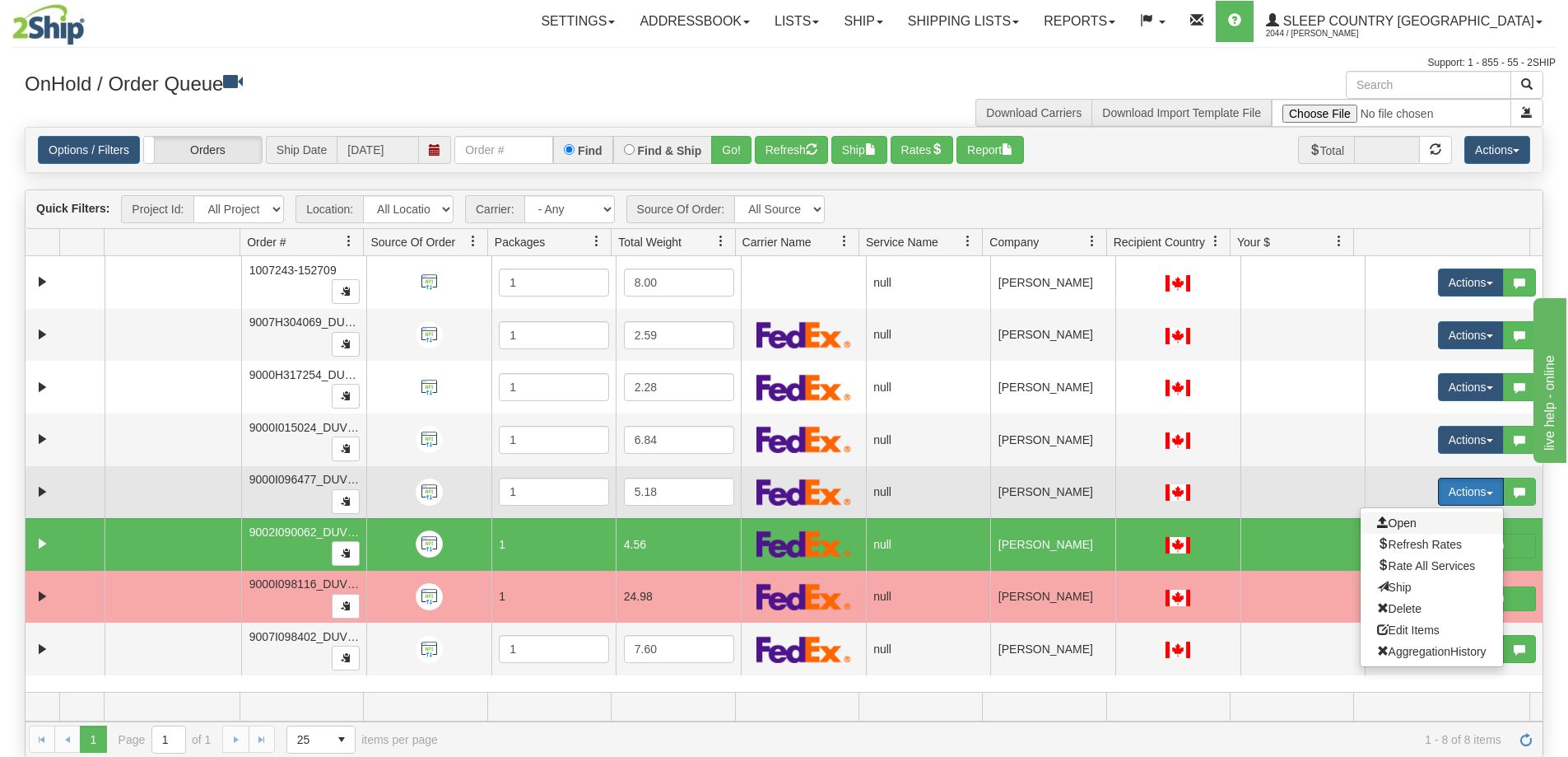
click at [1388, 526] on span "Open" at bounding box center [1396, 523] width 40 height 14
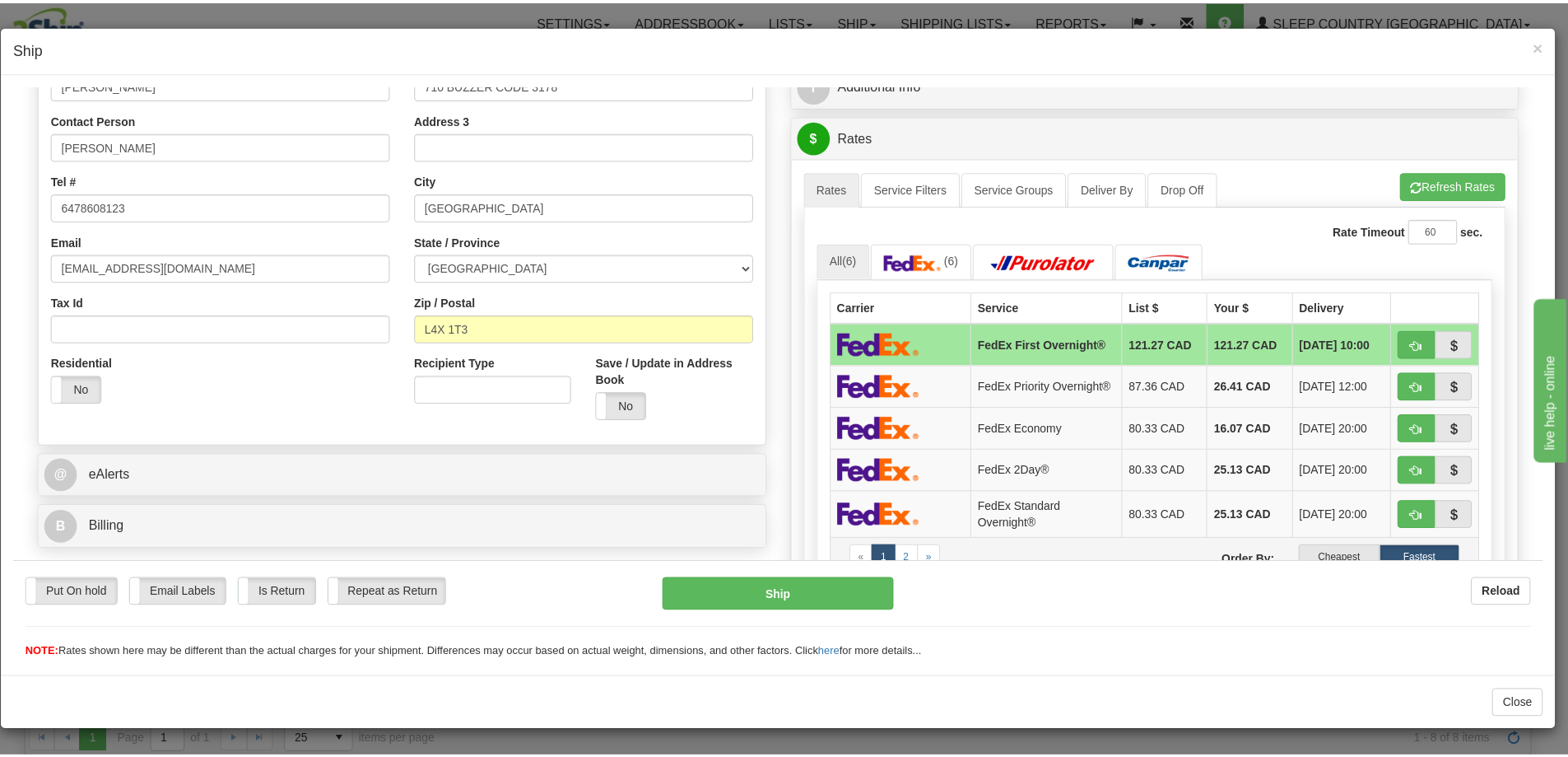
scroll to position [412, 0]
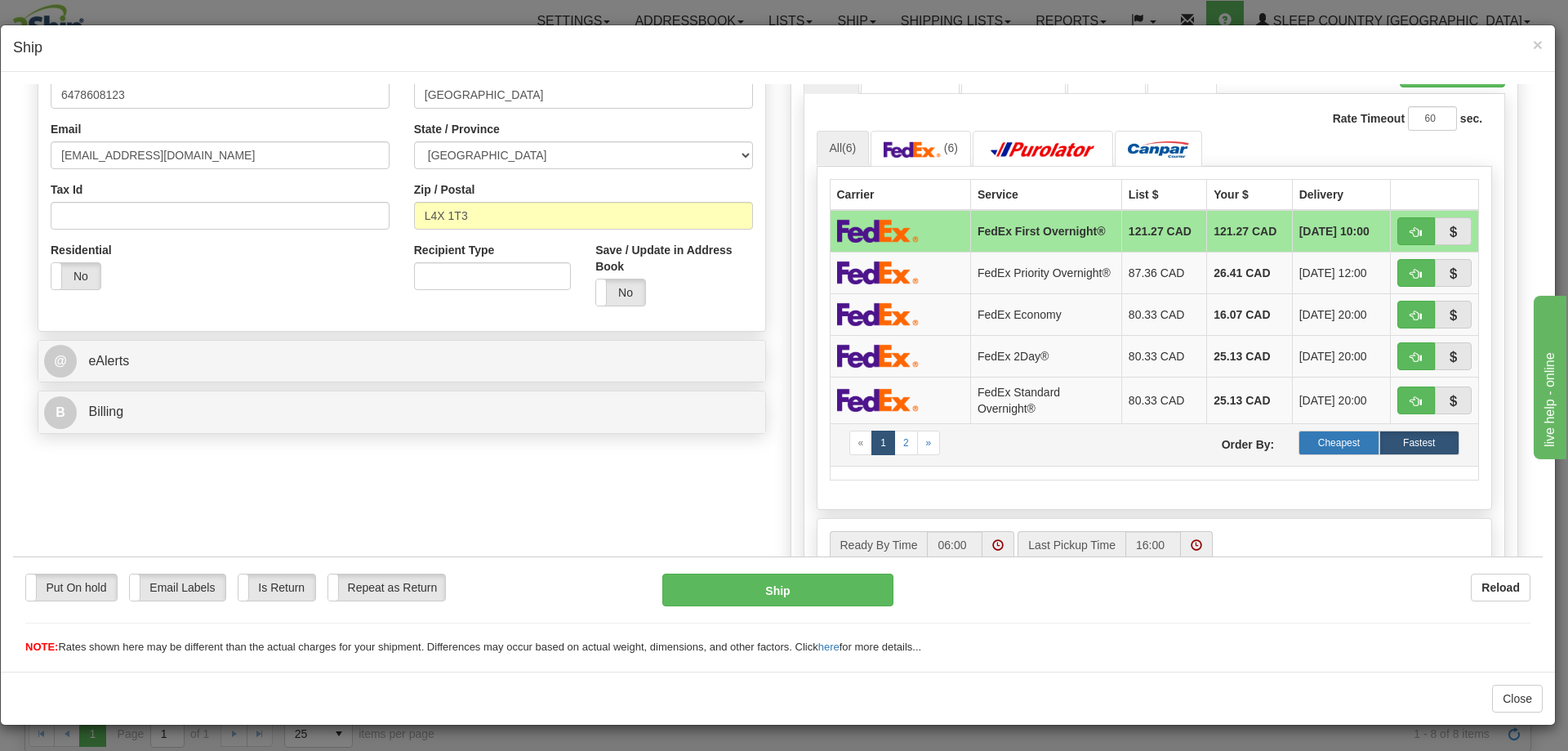
click at [1326, 439] on label "Cheapest" at bounding box center [1338, 441] width 80 height 24
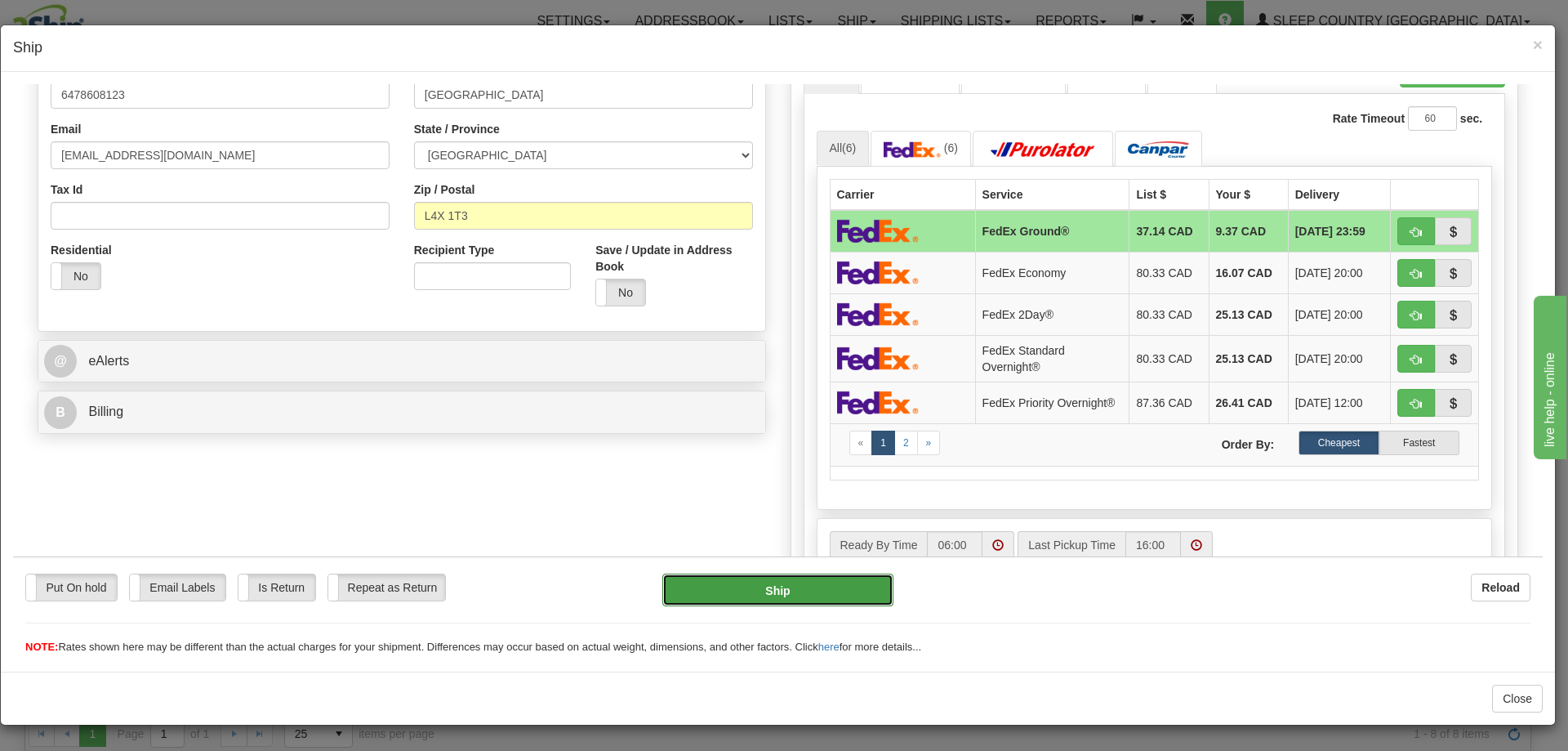
click at [794, 588] on button "Ship" at bounding box center [778, 588] width 231 height 33
type input "92"
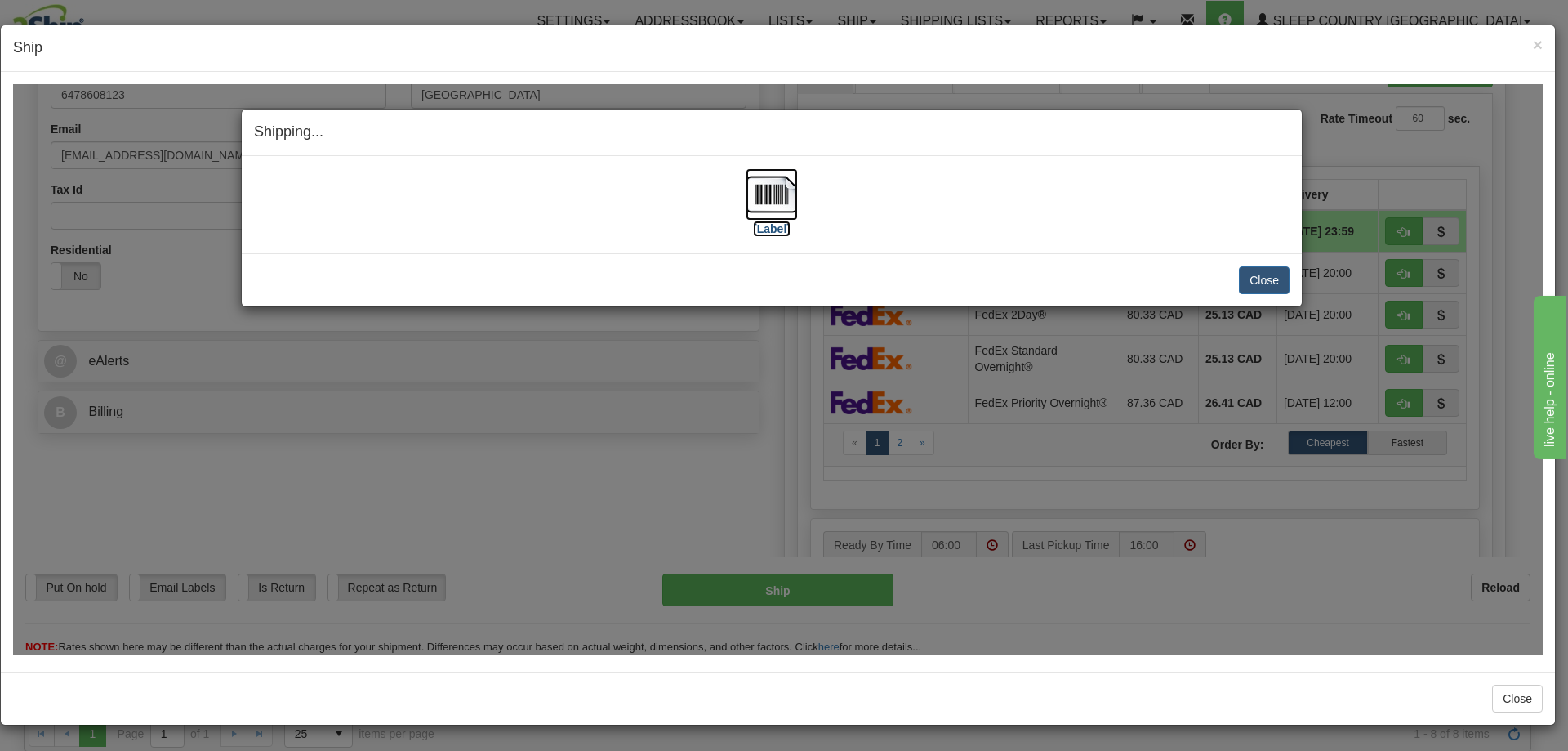
click at [772, 187] on img at bounding box center [772, 193] width 52 height 52
click at [1422, 164] on div "Shipping... Your SHIPMENT will EXPIRE in [Label] IMPORTANT NOTICE Embassy / Con…" at bounding box center [778, 369] width 1530 height 571
click at [1267, 274] on button "Close" at bounding box center [1264, 279] width 51 height 28
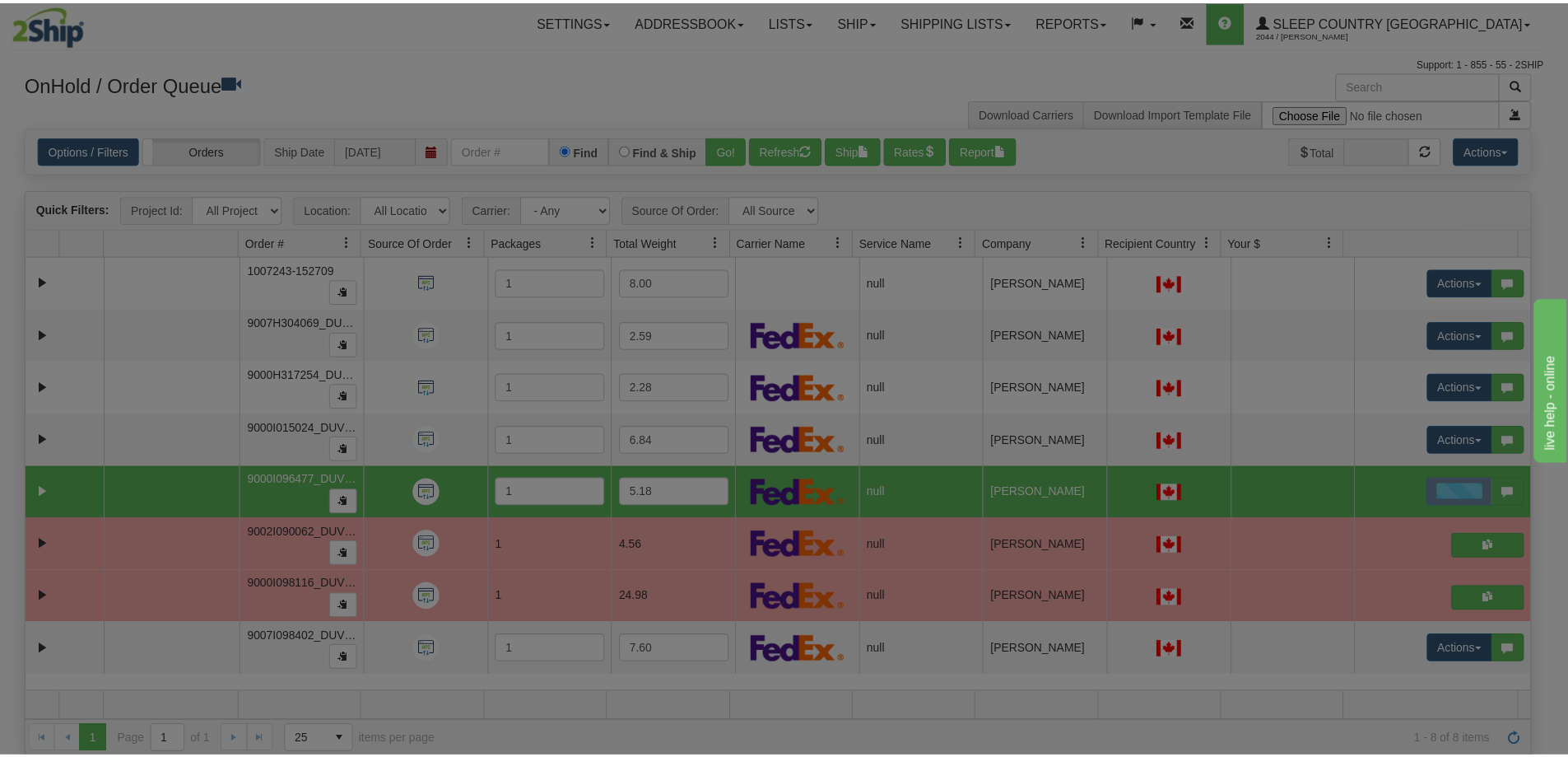
scroll to position [0, 0]
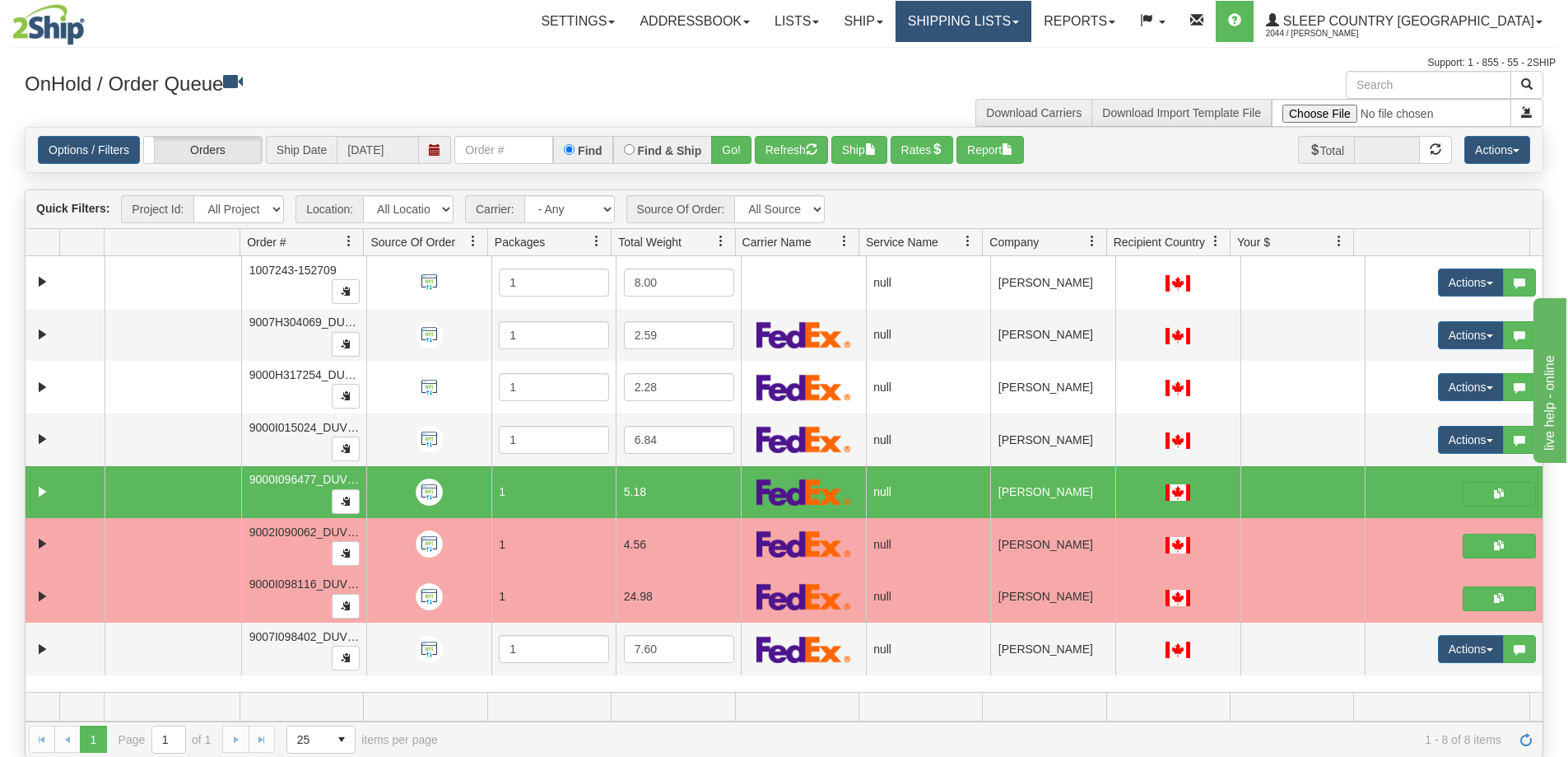
click at [1019, 23] on span at bounding box center [1016, 21] width 7 height 3
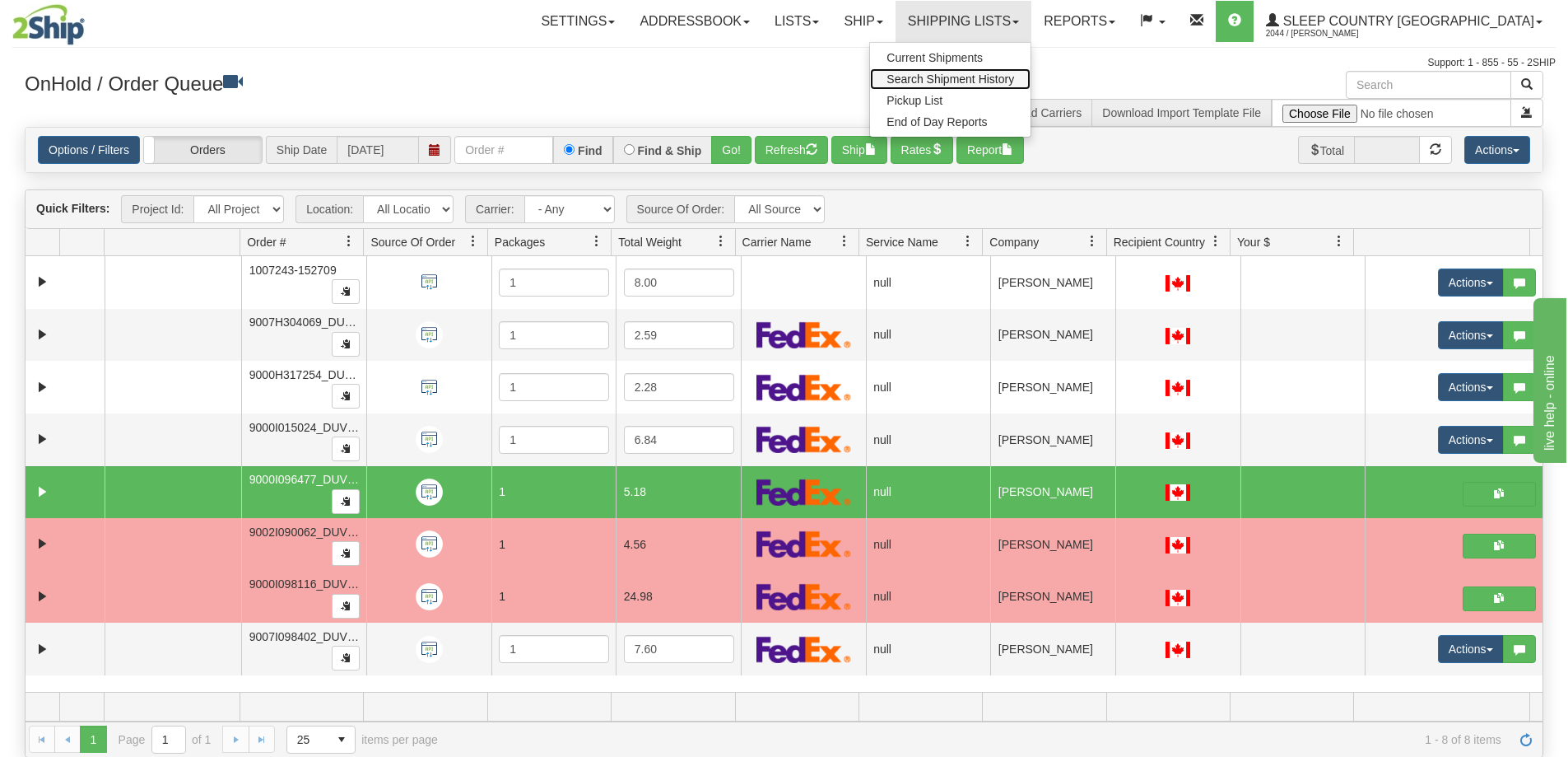
click at [1015, 74] on span "Search Shipment History" at bounding box center [951, 79] width 128 height 14
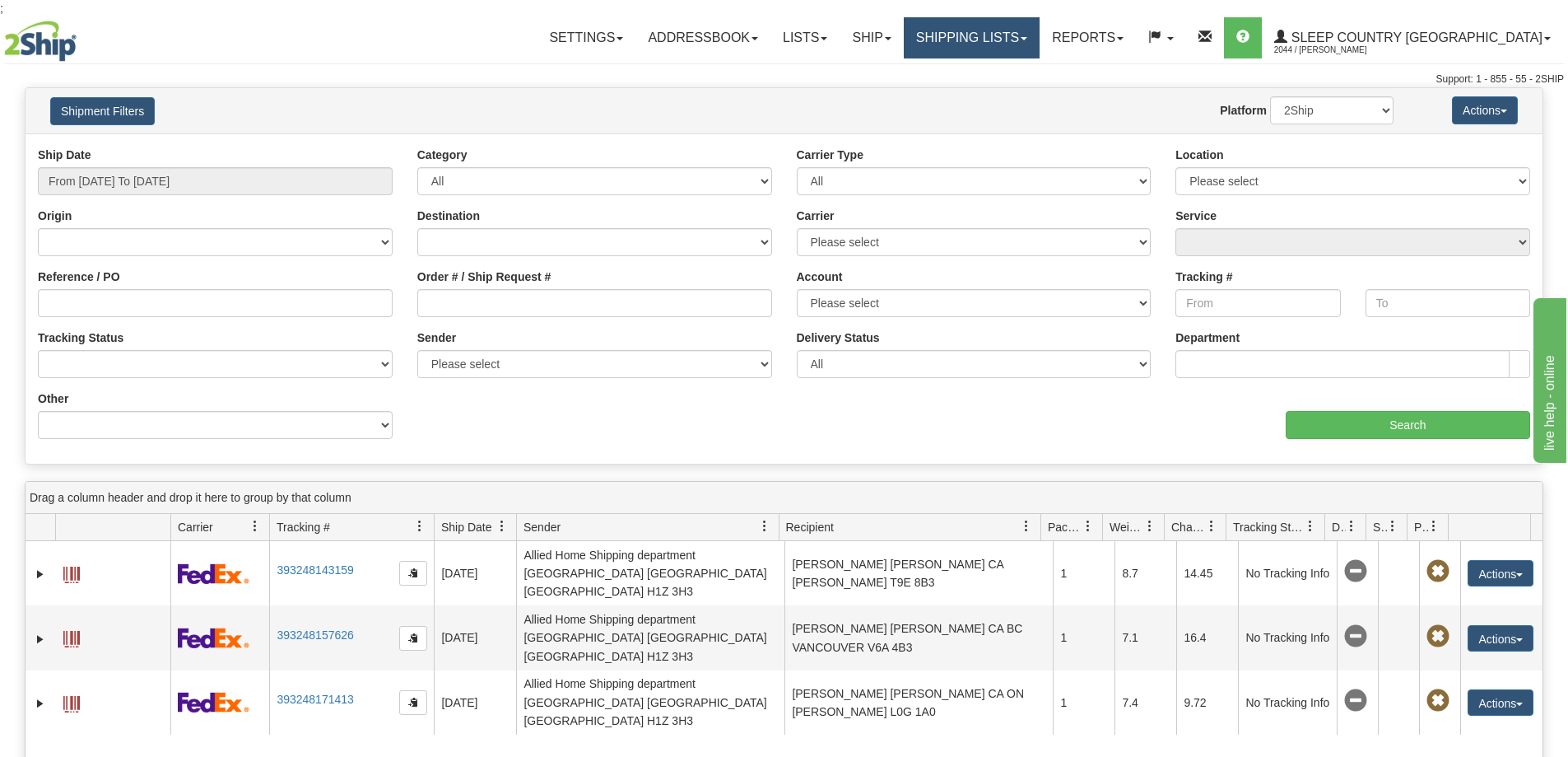
click at [1040, 34] on link "Shipping lists" at bounding box center [972, 38] width 136 height 41
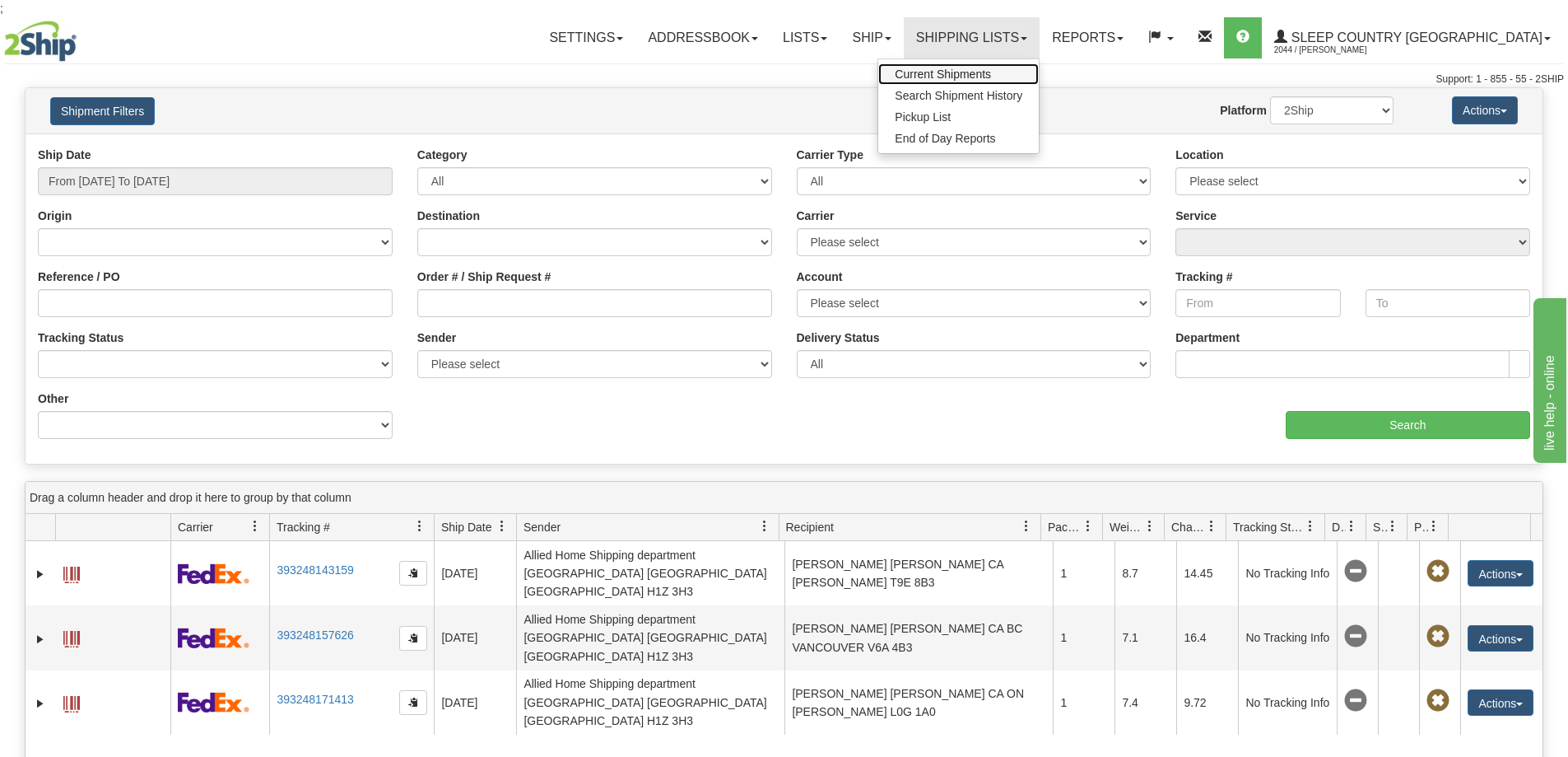
click at [991, 74] on span "Current Shipments" at bounding box center [942, 75] width 96 height 14
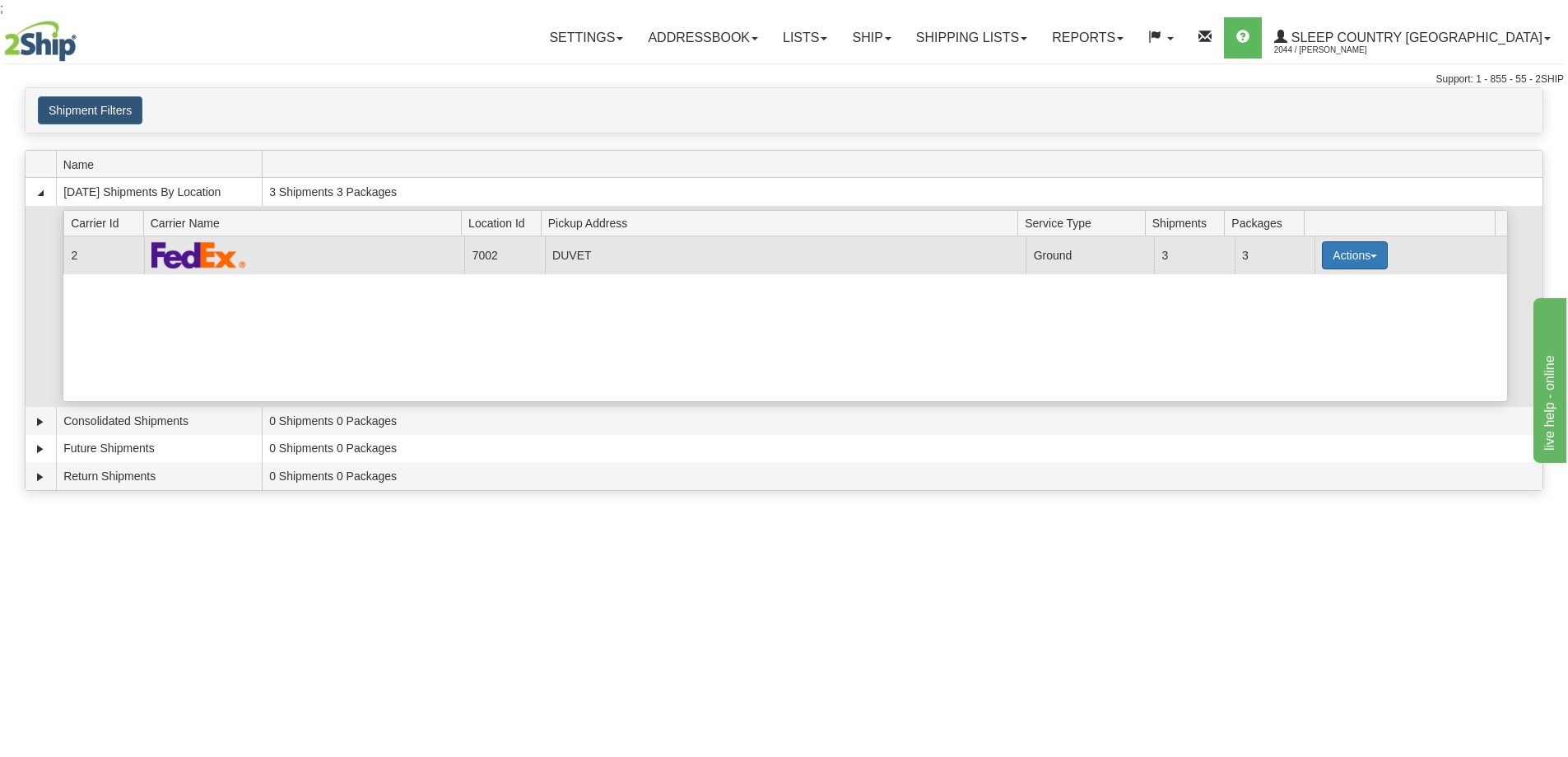
click at [1370, 257] on span "button" at bounding box center [1373, 255] width 7 height 3
click at [1314, 326] on span "Pickup" at bounding box center [1293, 329] width 44 height 12
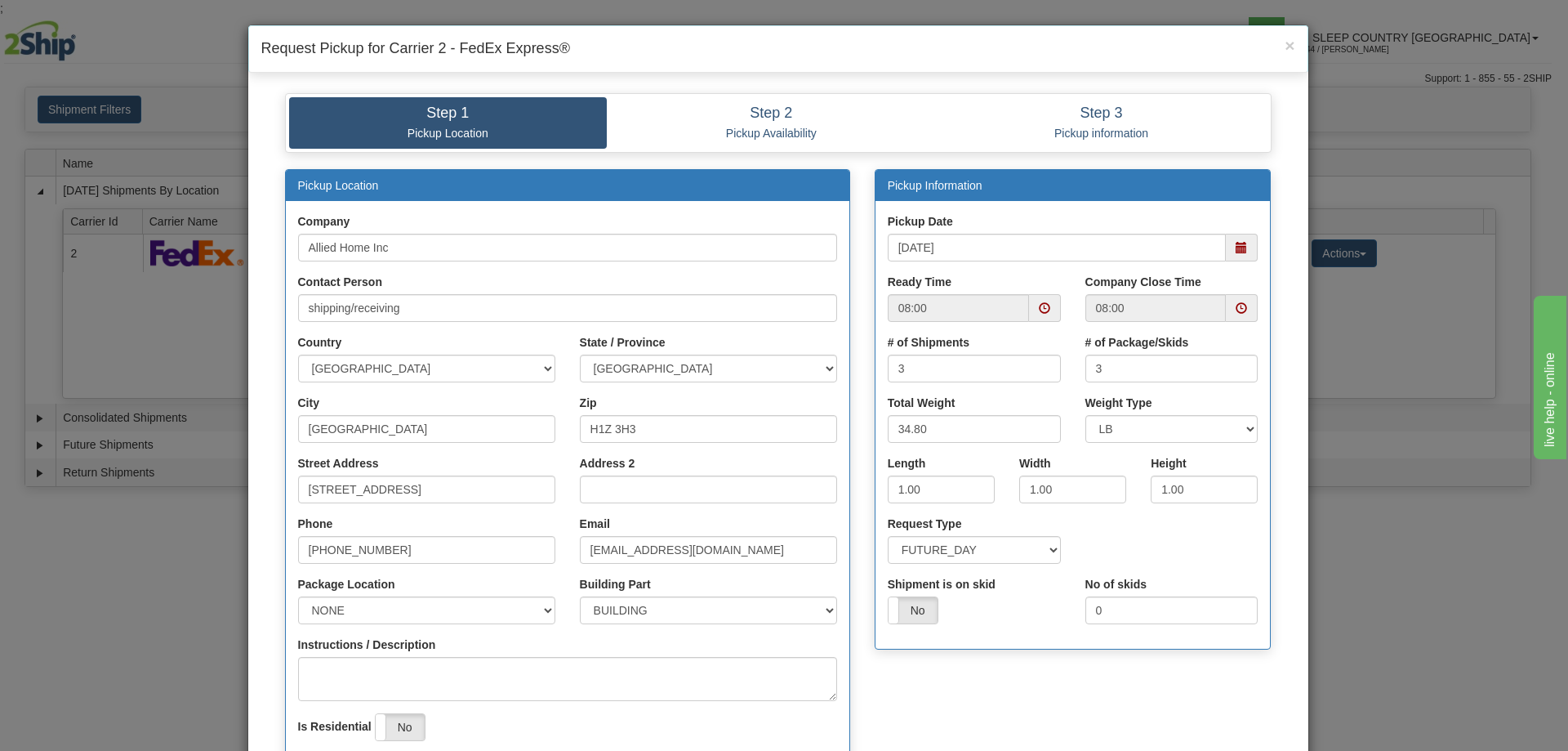
click at [1236, 311] on span at bounding box center [1241, 308] width 12 height 12
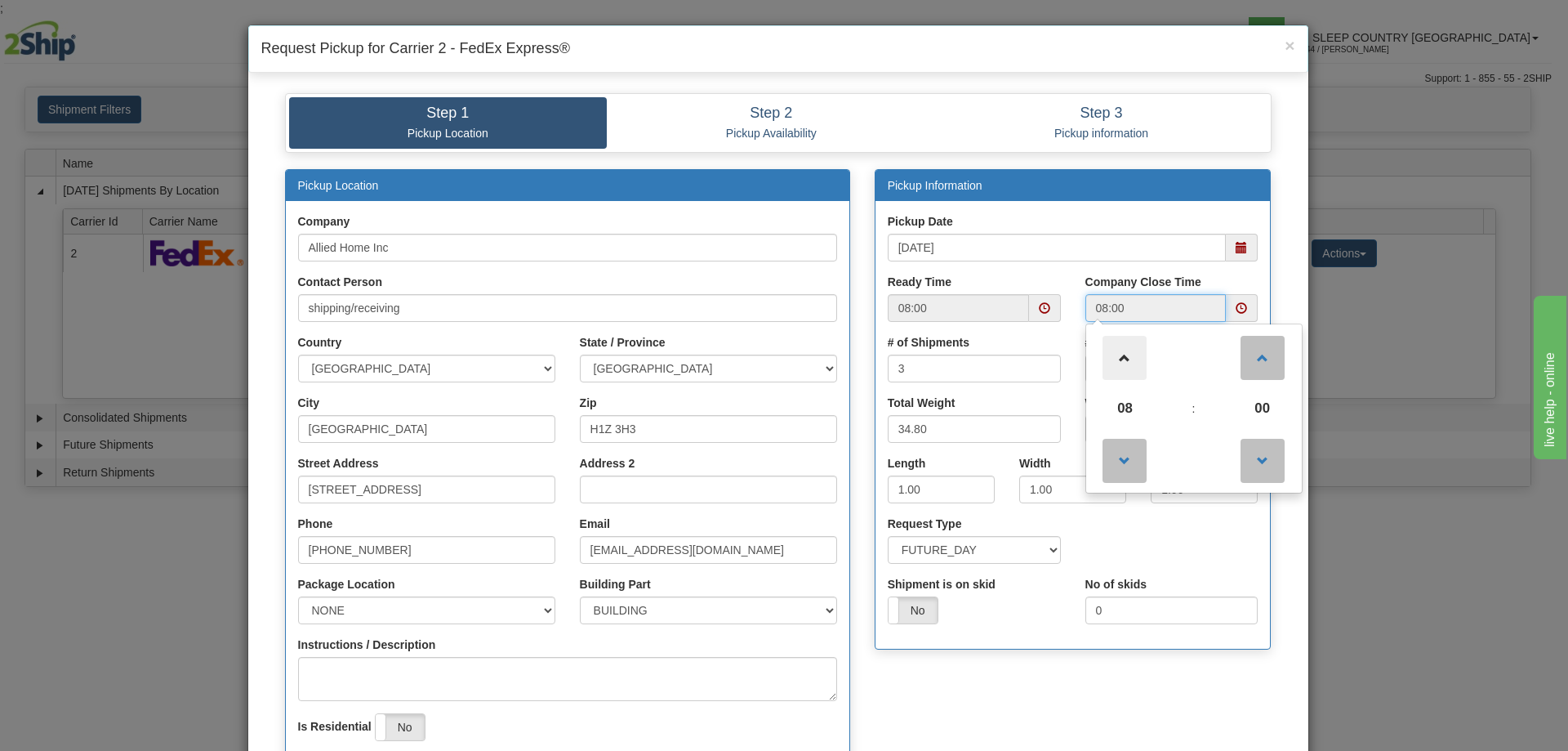
click at [1120, 356] on span at bounding box center [1125, 358] width 44 height 44
click at [1132, 359] on span at bounding box center [1125, 358] width 44 height 44
click at [1119, 356] on span at bounding box center [1125, 358] width 44 height 44
click at [1119, 357] on span at bounding box center [1125, 358] width 44 height 44
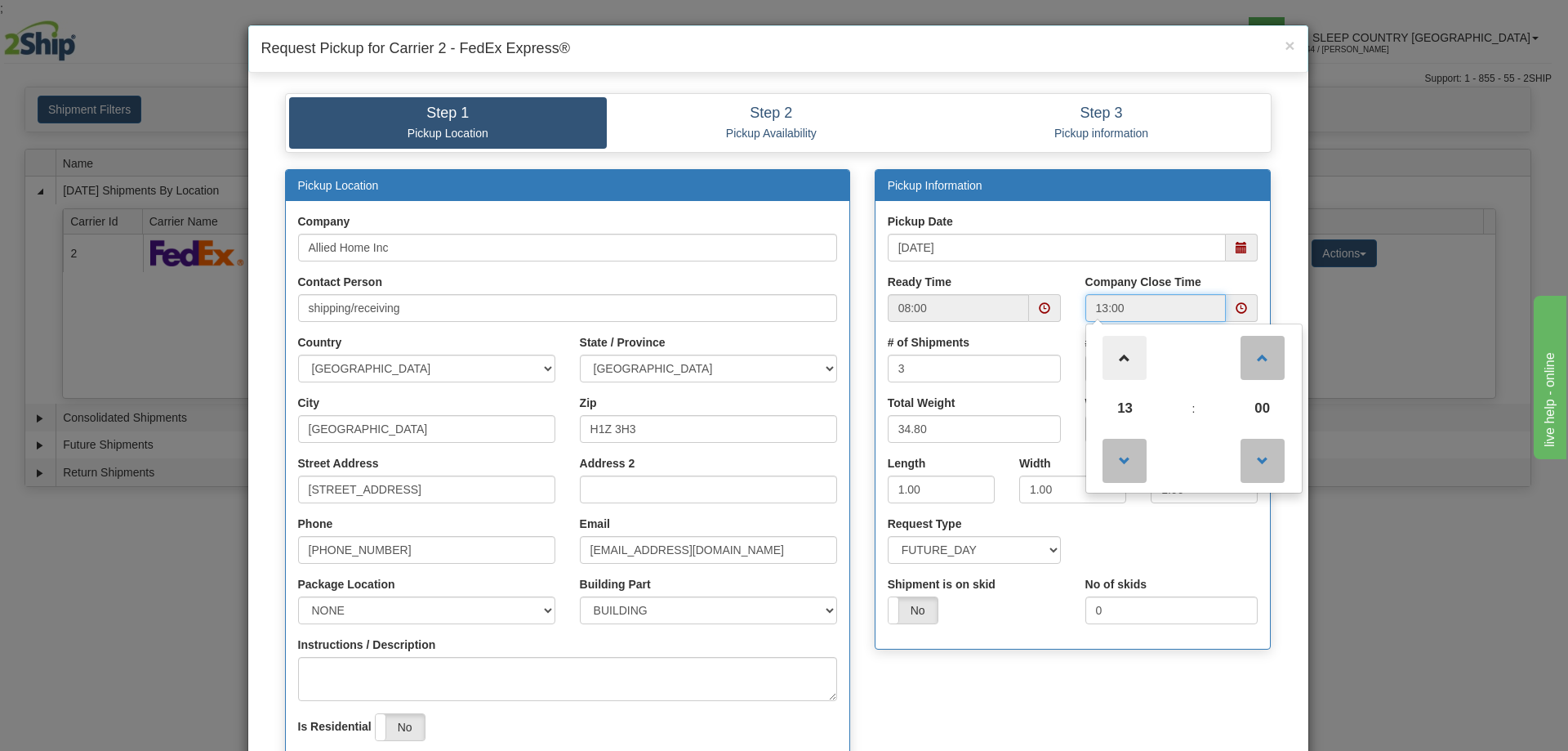
click at [1119, 358] on span at bounding box center [1125, 358] width 44 height 44
type input "15:00"
drag, startPoint x: 1047, startPoint y: 658, endPoint x: 1033, endPoint y: 648, distance: 17.2
click at [1046, 658] on div "Pickup Information Pickup Date 09/17/2025 Ready Time 08:00 15:00 15 :" at bounding box center [1073, 417] width 421 height 497
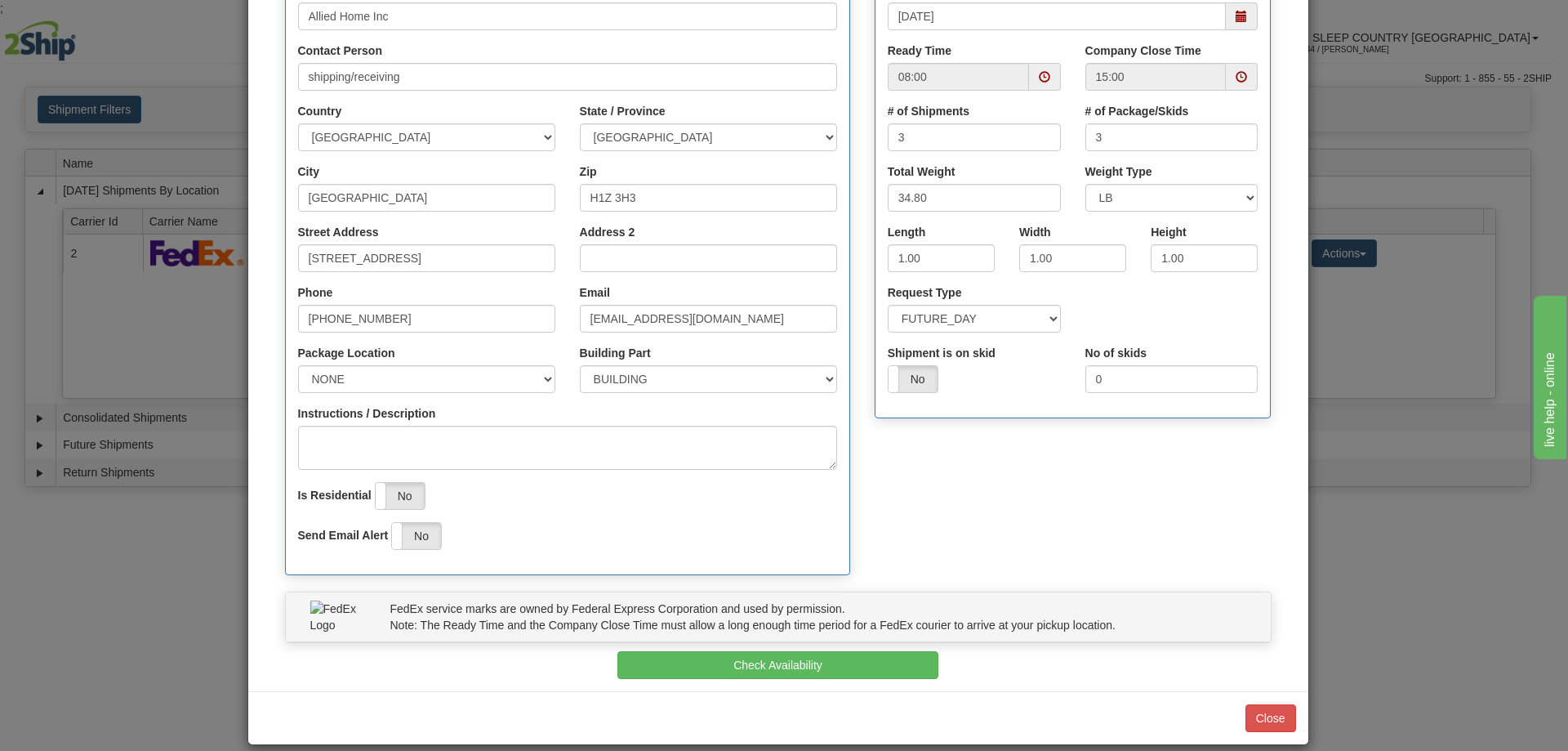
scroll to position [250, 0]
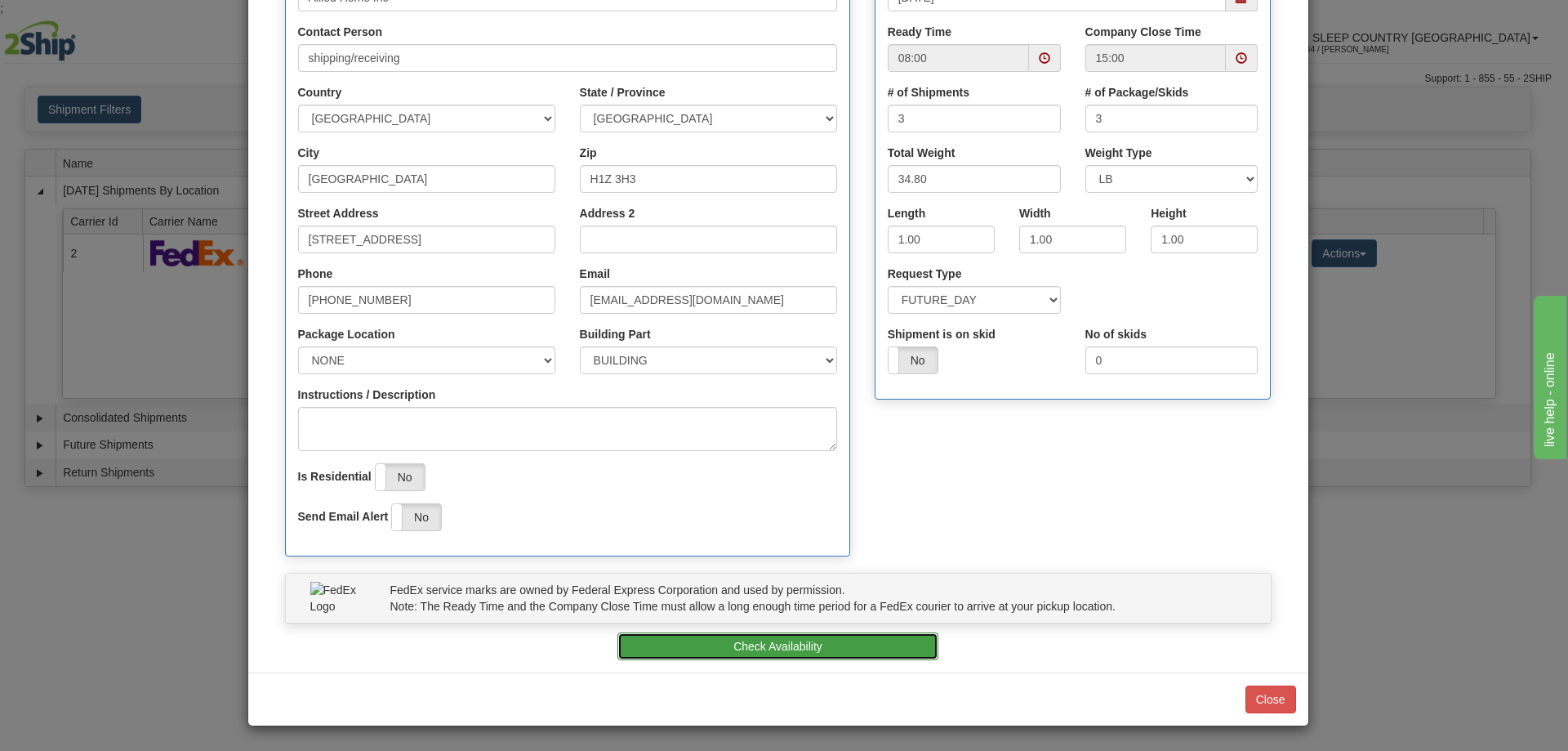
click at [778, 643] on button "Check Availability" at bounding box center [778, 646] width 321 height 28
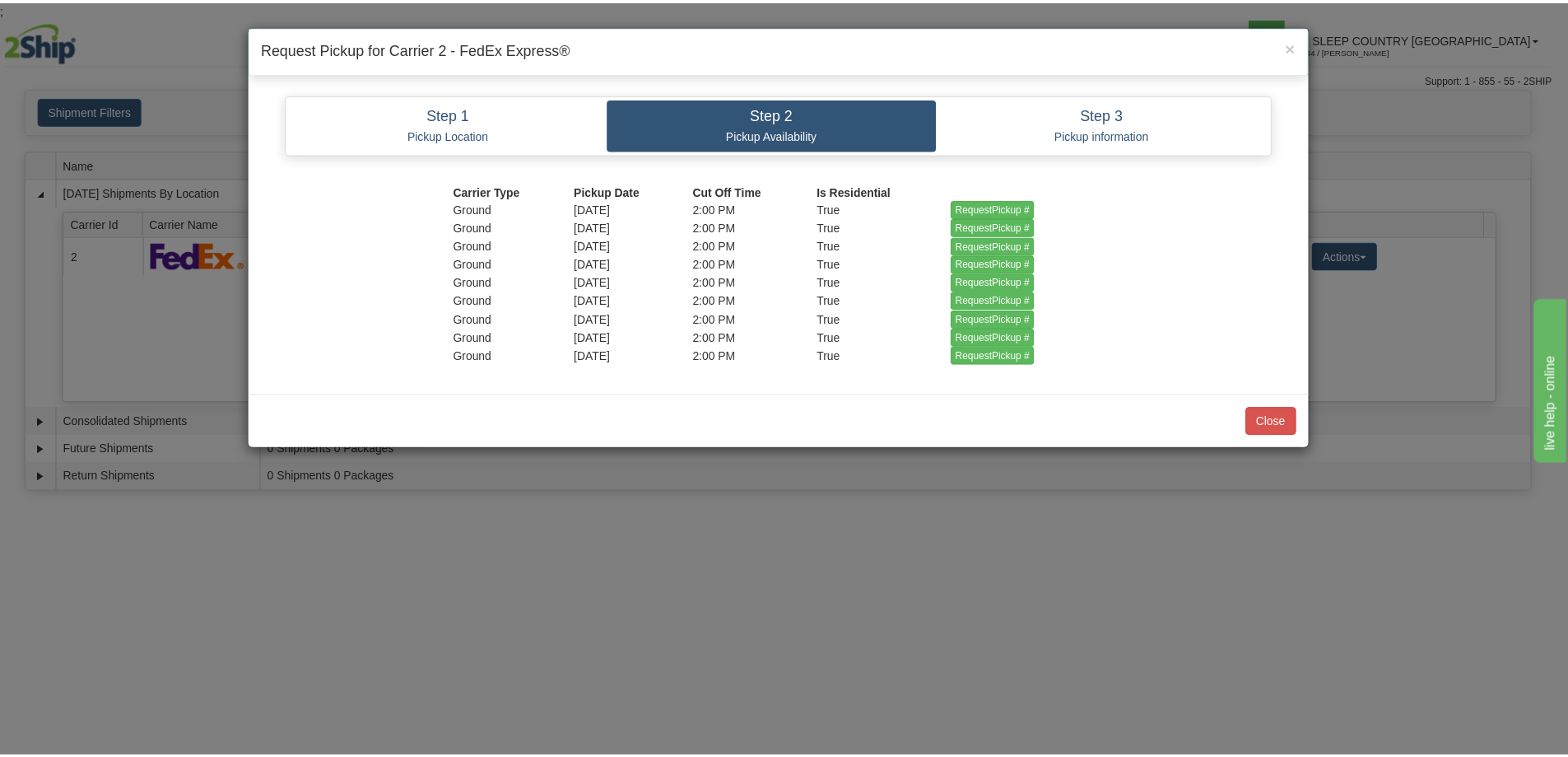
scroll to position [0, 0]
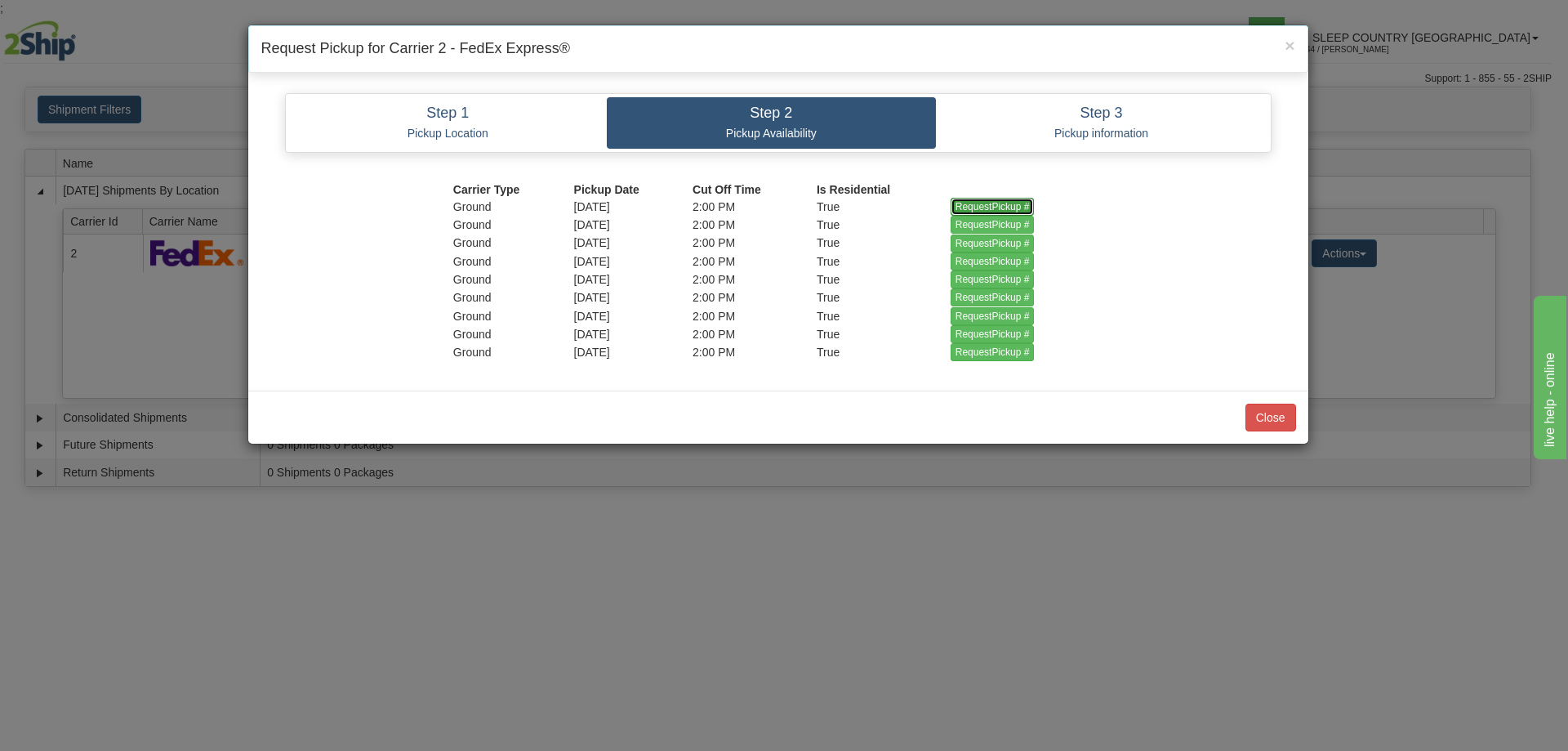
click at [989, 208] on input "RequestPickup #" at bounding box center [992, 207] width 84 height 18
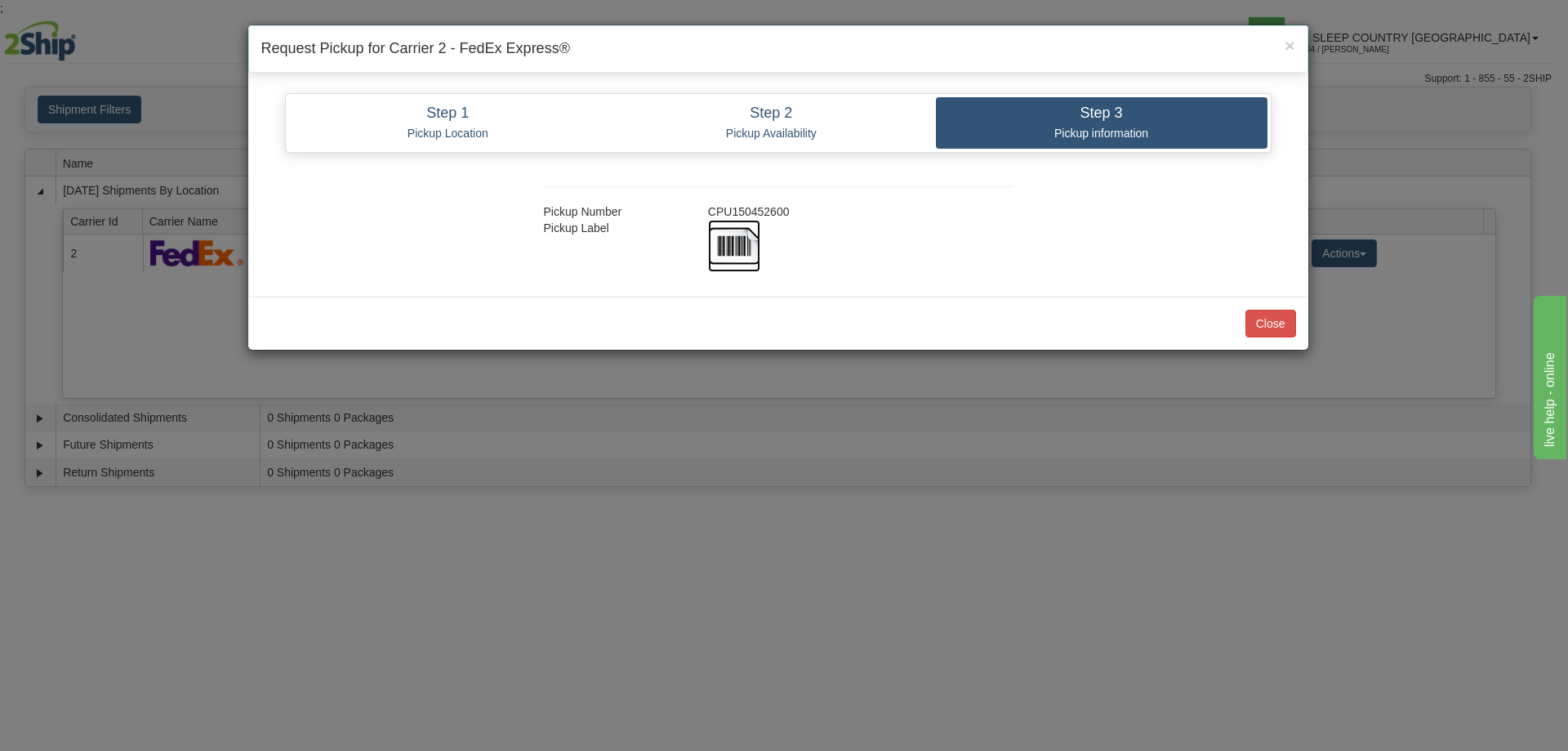
click at [732, 239] on img at bounding box center [734, 246] width 52 height 52
click at [1275, 323] on button "Close" at bounding box center [1270, 323] width 51 height 28
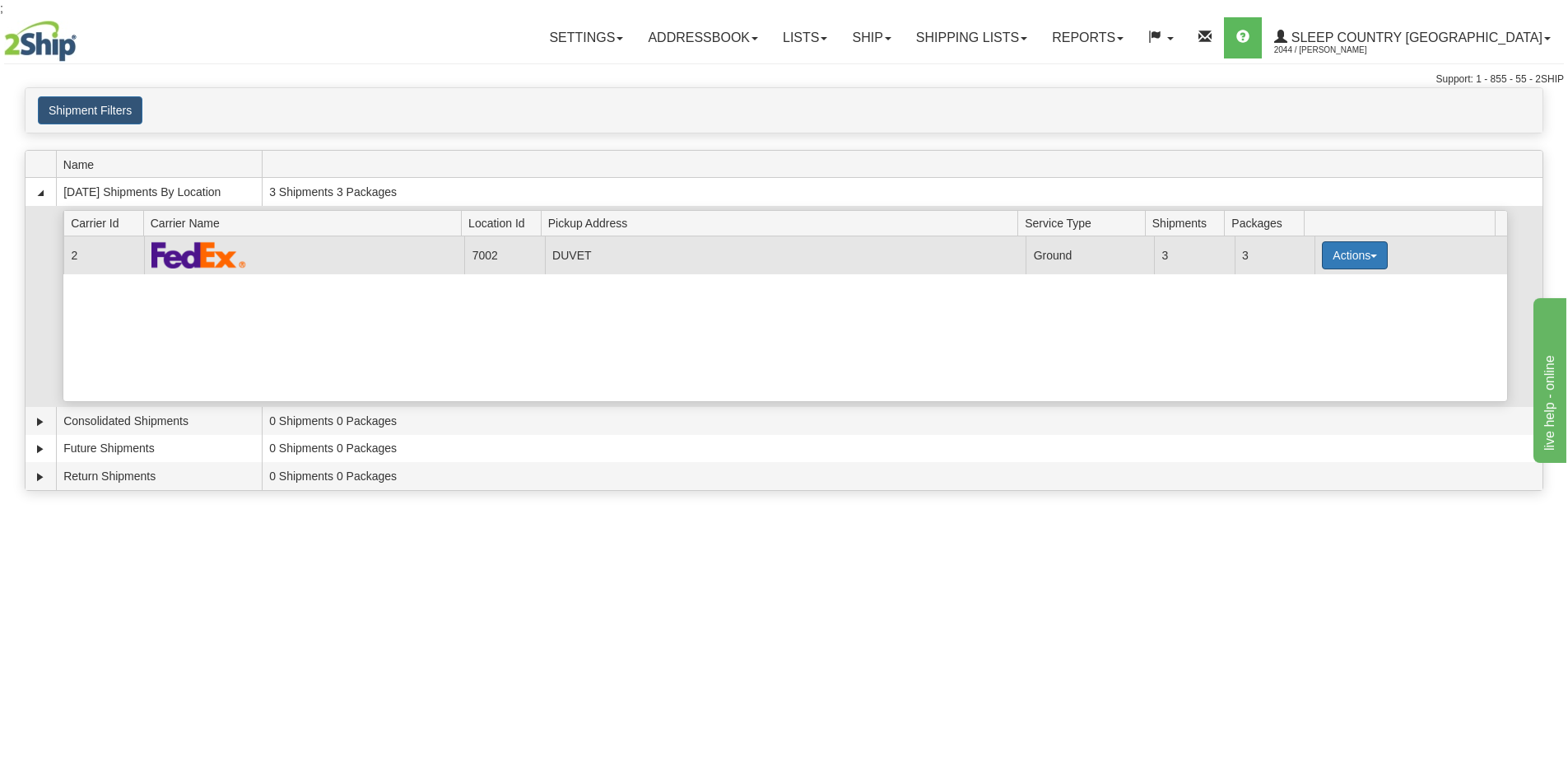
click at [1369, 253] on button "Actions" at bounding box center [1355, 255] width 66 height 28
click at [1305, 309] on span "Close" at bounding box center [1290, 307] width 38 height 12
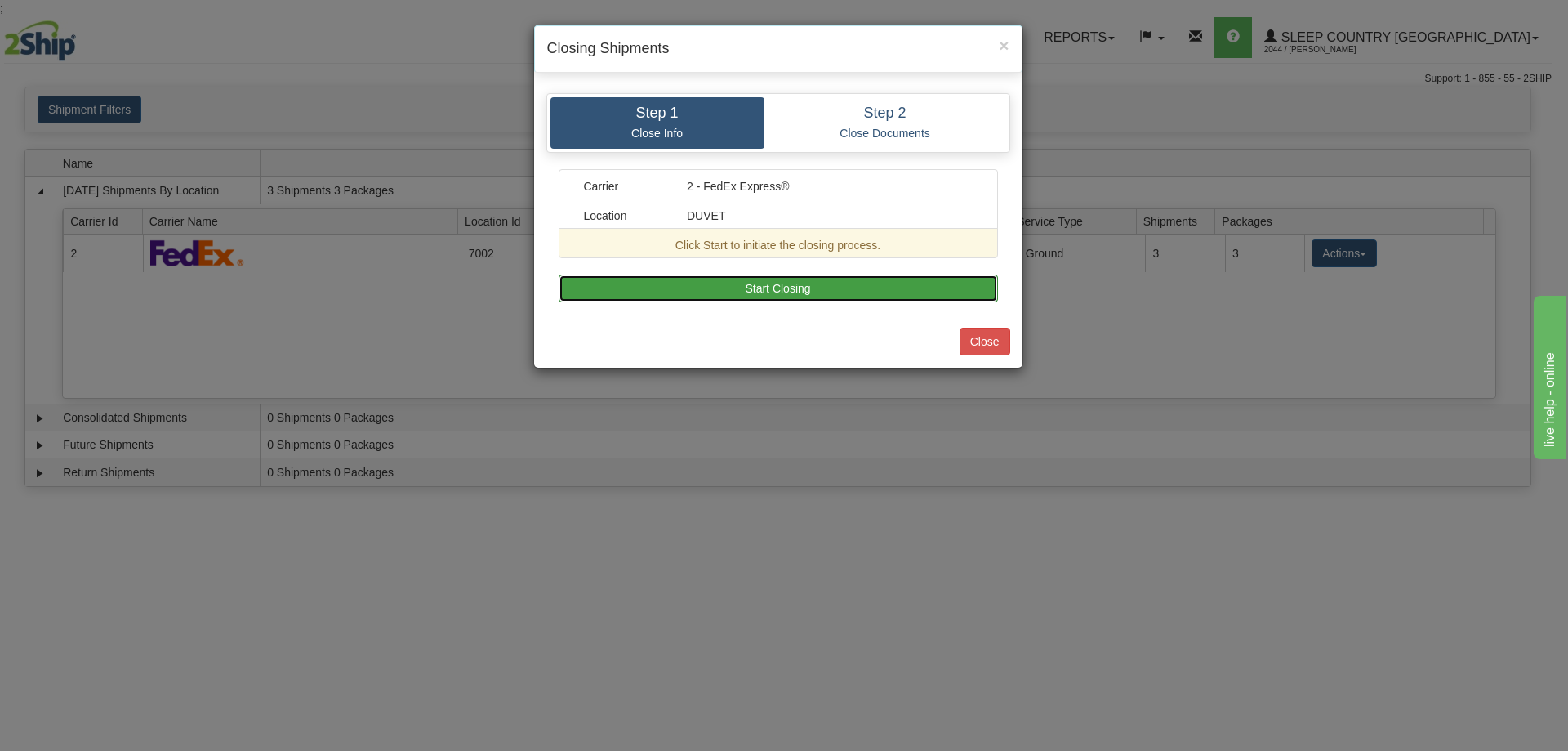
click at [771, 281] on button "Start Closing" at bounding box center [778, 288] width 439 height 28
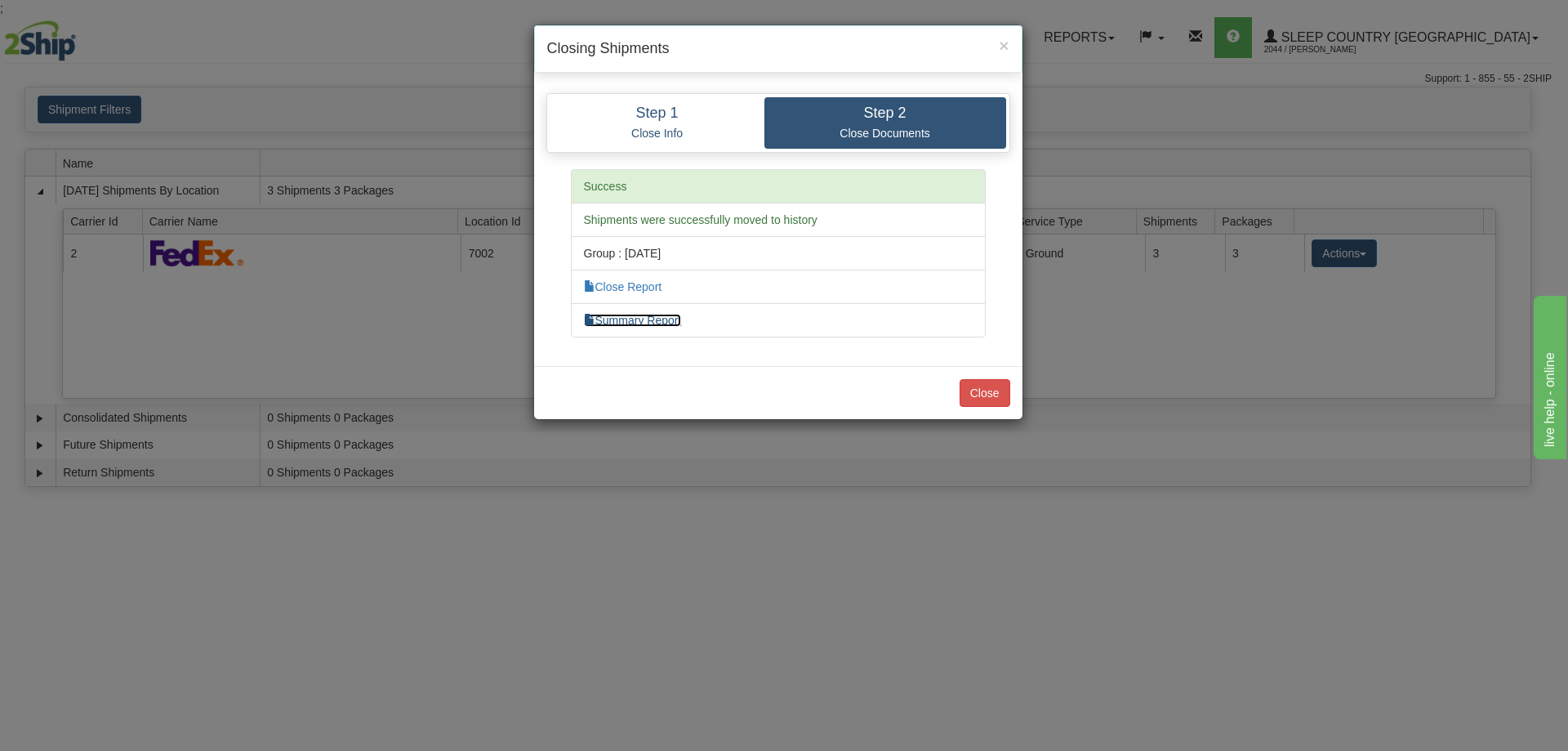
click at [657, 318] on link "Summary Report" at bounding box center [633, 320] width 98 height 13
click at [633, 285] on link "Close Report" at bounding box center [623, 287] width 79 height 13
click at [992, 391] on button "Close" at bounding box center [984, 392] width 51 height 28
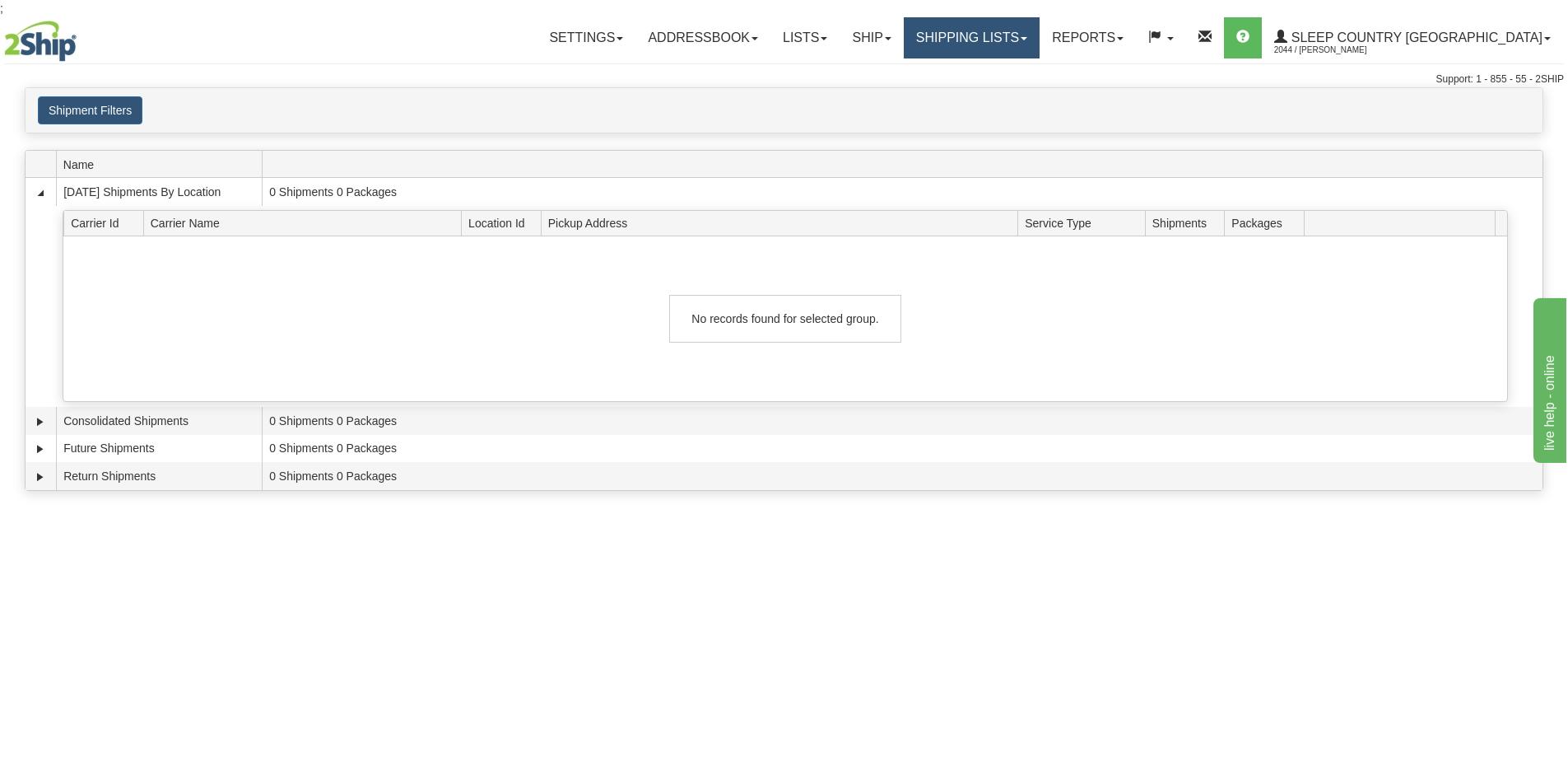
click at [1027, 38] on span at bounding box center [1023, 38] width 7 height 3
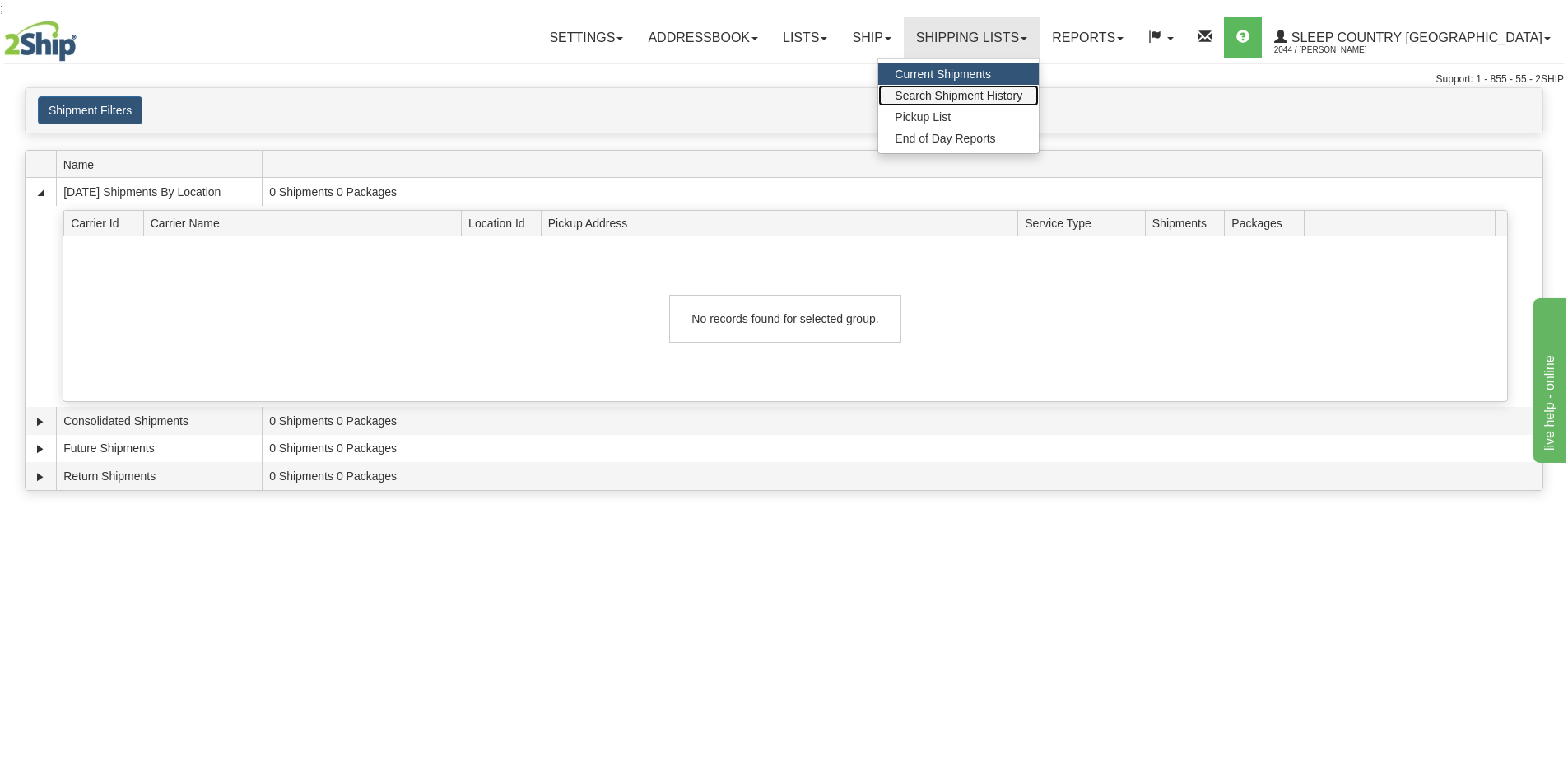
click at [1022, 95] on span "Search Shipment History" at bounding box center [958, 96] width 128 height 14
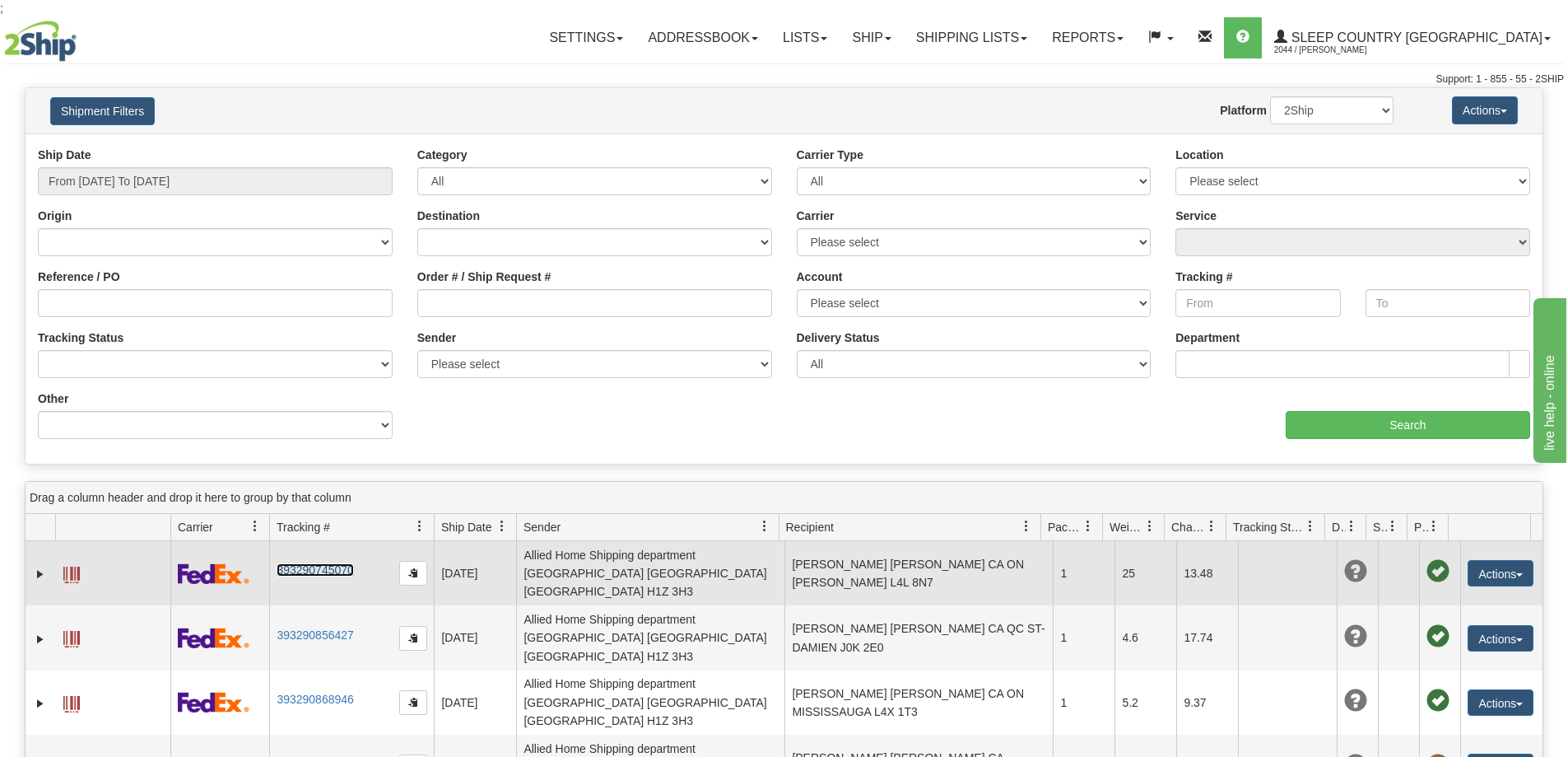
click at [298, 563] on link "393290745070" at bounding box center [314, 570] width 77 height 14
click at [70, 566] on span at bounding box center [71, 574] width 16 height 16
